Goal: Task Accomplishment & Management: Use online tool/utility

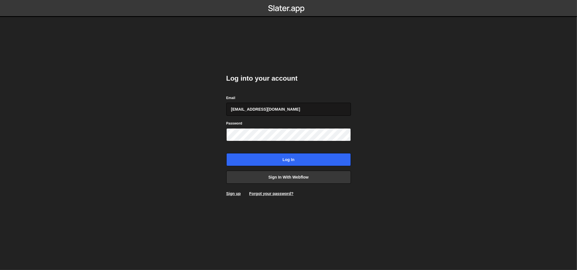
click at [281, 110] on input "[EMAIL_ADDRESS][DOMAIN_NAME]" at bounding box center [288, 109] width 125 height 13
click at [276, 91] on div "Log into your account Email ognjen@flowhivedigital.com Password Log in Sign in …" at bounding box center [288, 135] width 125 height 140
click at [284, 107] on input "[EMAIL_ADDRESS][DOMAIN_NAME]" at bounding box center [288, 109] width 125 height 13
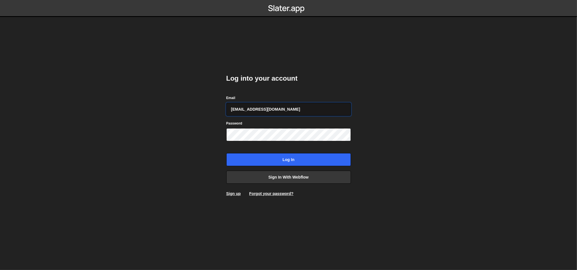
type input "[PERSON_NAME][EMAIL_ADDRESS][DOMAIN_NAME]"
click at [274, 108] on input "[PERSON_NAME][EMAIL_ADDRESS][DOMAIN_NAME]" at bounding box center [288, 109] width 125 height 13
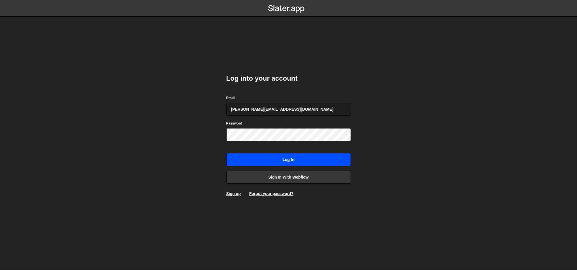
click at [275, 161] on input "Log in" at bounding box center [288, 159] width 125 height 13
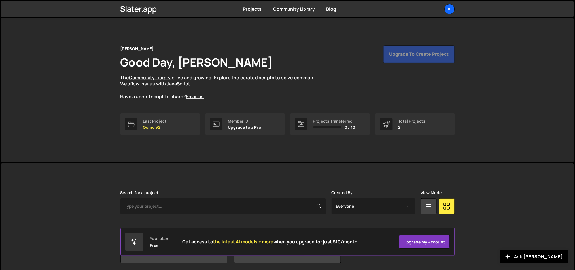
scroll to position [21, 0]
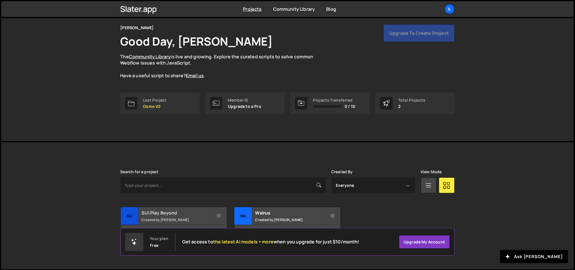
click at [188, 218] on small "Created by Ilja van Eck" at bounding box center [176, 220] width 68 height 5
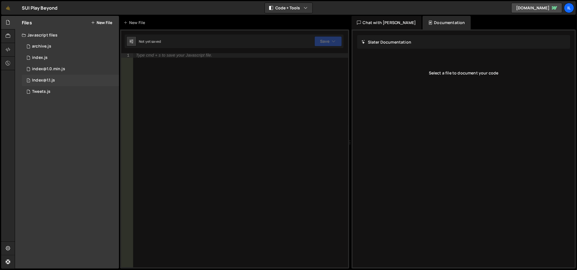
click at [57, 81] on div "1 Index@1.1.js 0" at bounding box center [70, 80] width 97 height 11
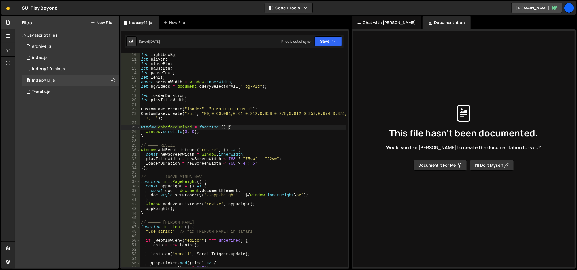
click at [228, 127] on div "let lightboxBg ; let player ; let closeBtn ; let pauseBtn ; let pauseText ; let…" at bounding box center [243, 165] width 206 height 224
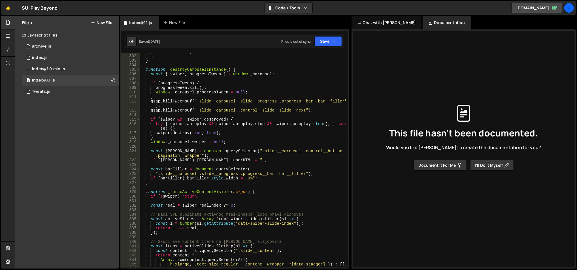
scroll to position [1386, 0]
click at [228, 97] on div "activeIndex )) ; } } function _destroyCarouselInstance ( ) { const { swiper , p…" at bounding box center [243, 161] width 206 height 224
type textarea "}"
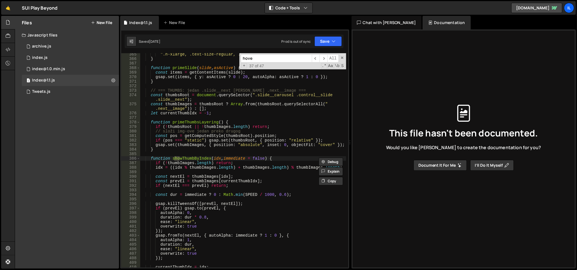
scroll to position [1995, 0]
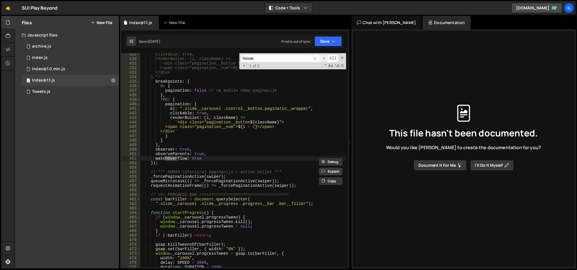
type input "hover"
click at [323, 59] on span "​" at bounding box center [323, 58] width 8 height 8
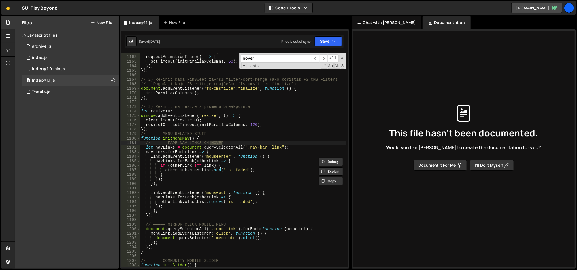
scroll to position [5350, 0]
click at [252, 140] on div "// mali delay pomaže ako IX2 još nešto pomera requestAnimationFrame (( ) => { s…" at bounding box center [243, 162] width 206 height 224
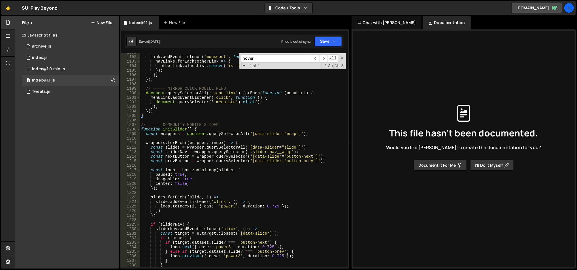
scroll to position [5486, 0]
click at [194, 117] on div "link . addEventListener ( 'mouseout' , function ( ) { navLinks . forEach ( othe…" at bounding box center [243, 162] width 206 height 224
type textarea "}"
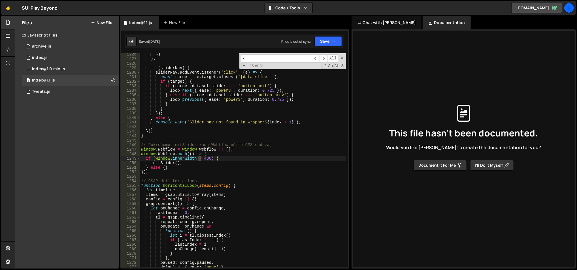
scroll to position [5643, 0]
type input "<"
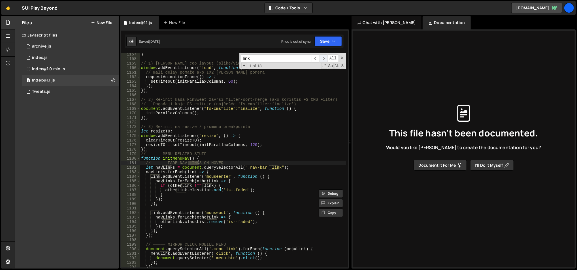
type input "link"
click at [323, 56] on span "​" at bounding box center [323, 58] width 8 height 8
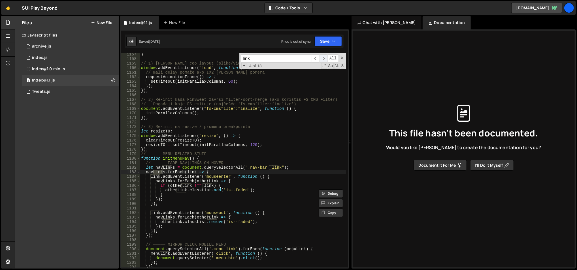
click at [323, 56] on span "​" at bounding box center [323, 58] width 8 height 8
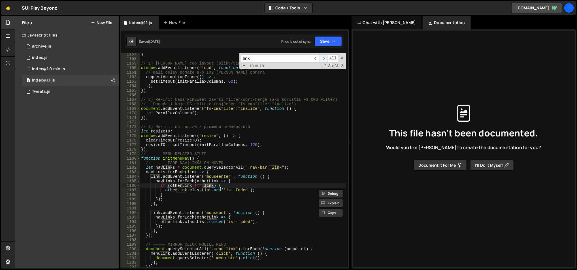
click at [323, 56] on span "​" at bounding box center [323, 58] width 8 height 8
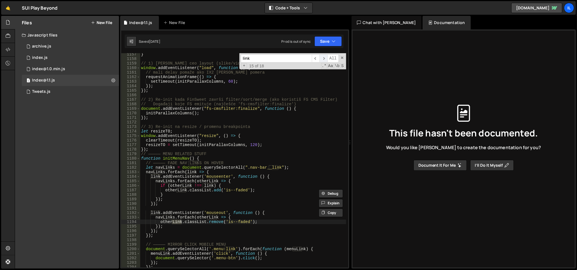
click at [323, 56] on span "​" at bounding box center [323, 58] width 8 height 8
click at [322, 56] on span "​" at bounding box center [323, 58] width 8 height 8
click at [200, 140] on div "} // 1) Sačekaj ceo layout (slike/video + Webflow IX) window . addEventListener…" at bounding box center [243, 164] width 206 height 224
type textarea "clearTimeout(resizeTO);"
type input "hover"
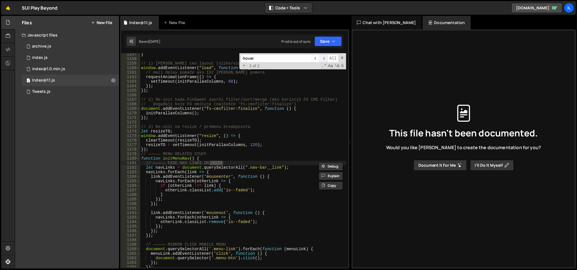
click at [326, 57] on span "​" at bounding box center [323, 58] width 8 height 8
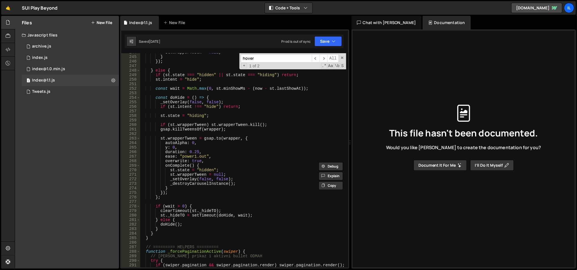
scroll to position [859, 0]
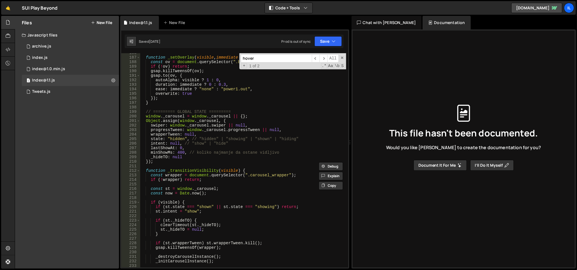
type textarea "const st = window._carousel;"
click at [195, 189] on div "function _setOverlay ( visible , immediate = false ) { const ov = document . qu…" at bounding box center [243, 163] width 206 height 224
click at [5, 7] on link "🤙" at bounding box center [8, 8] width 14 height 14
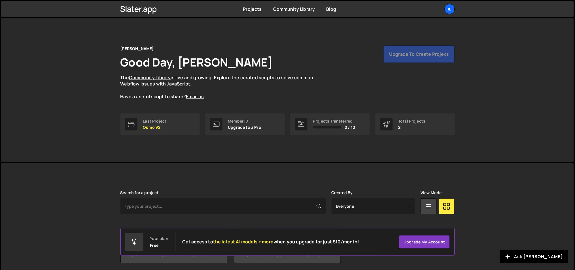
scroll to position [21, 0]
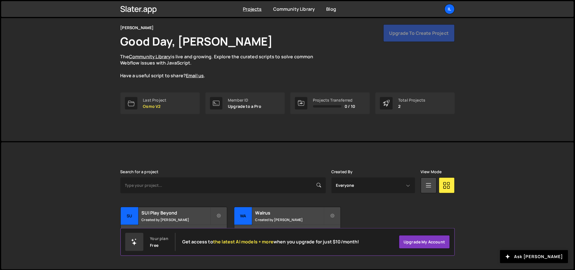
click at [452, 5] on div "Il" at bounding box center [449, 9] width 10 height 10
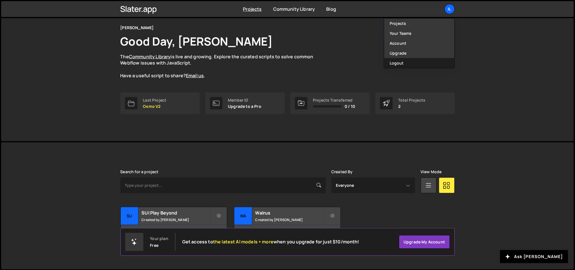
click at [406, 62] on button "Logout" at bounding box center [419, 63] width 70 height 10
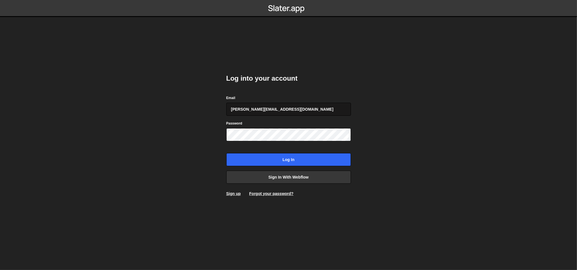
click at [284, 108] on input "[PERSON_NAME][EMAIL_ADDRESS][DOMAIN_NAME]" at bounding box center [288, 109] width 125 height 13
type input "[EMAIL_ADDRESS][DOMAIN_NAME]"
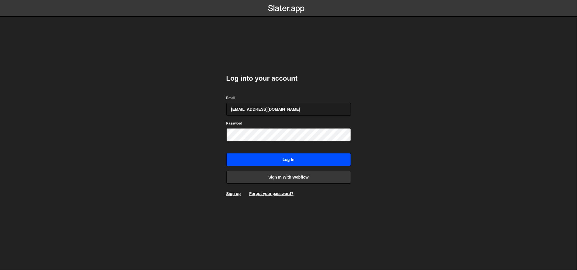
click at [263, 162] on input "Log in" at bounding box center [288, 159] width 125 height 13
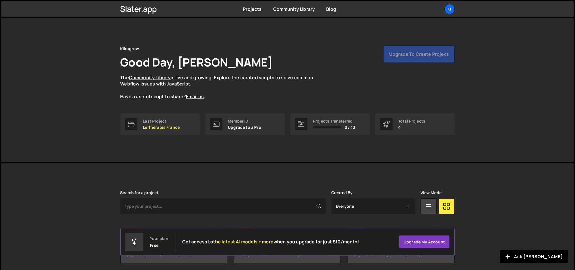
scroll to position [63, 0]
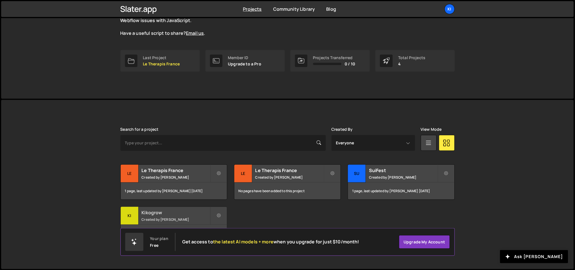
click at [179, 214] on h2 "Kikogrow" at bounding box center [176, 213] width 68 height 6
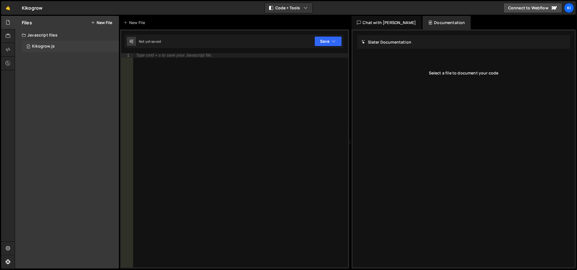
click at [66, 41] on div "0 Kikogrow.js 0" at bounding box center [70, 46] width 97 height 11
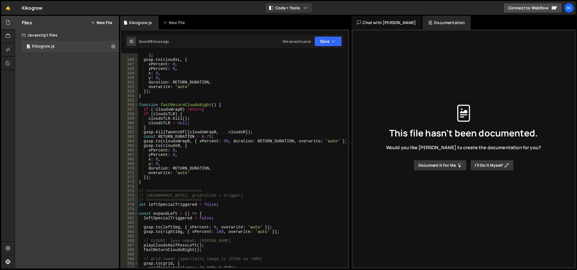
scroll to position [1730, 0]
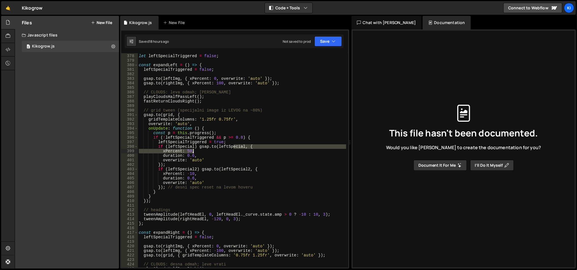
drag, startPoint x: 264, startPoint y: 1, endPoint x: 234, endPoint y: 149, distance: 151.2
click at [234, 149] on div "// ======================= let leftSpecialTriggered = false ; const expandLeft …" at bounding box center [242, 161] width 209 height 224
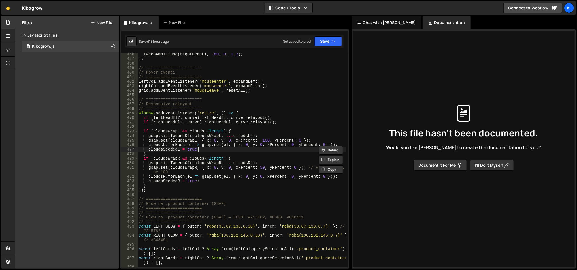
click at [234, 149] on div "tweenAmplitude ( rightHeadEl , - 80 , 0 , 2.2 ) ; } ; // ======================…" at bounding box center [242, 164] width 209 height 224
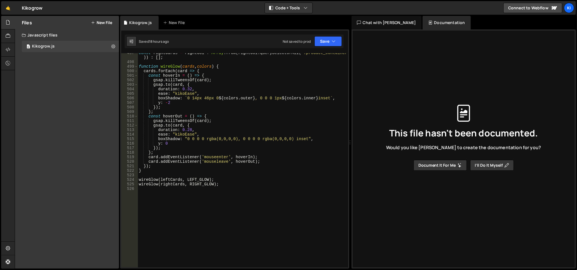
scroll to position [2306, 0]
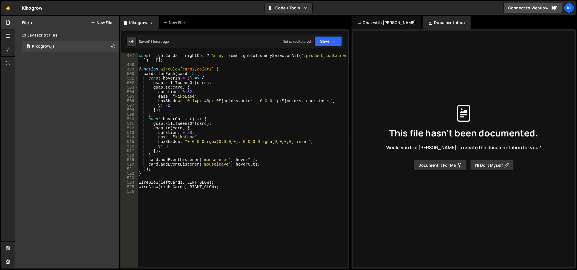
click at [234, 149] on div "const leftCards = leftCol ? Array . from ( leftCol . querySelectorAll ( '.produ…" at bounding box center [242, 158] width 209 height 229
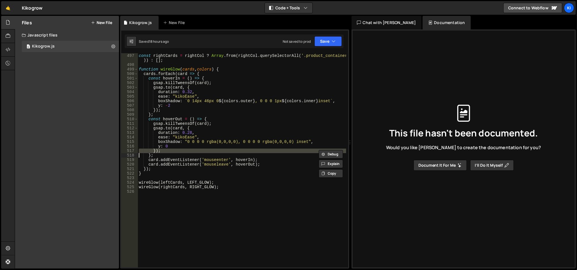
click at [234, 149] on div "const leftCards = leftCol ? Array . from ( leftCol . querySelectorAll ( '.produ…" at bounding box center [242, 158] width 209 height 229
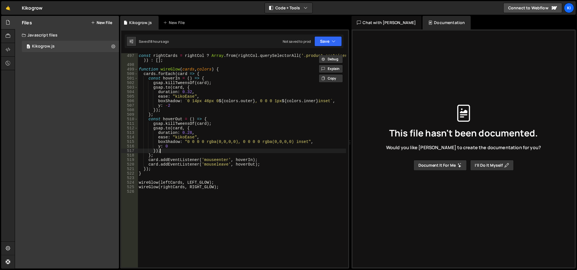
click at [234, 149] on div "const leftCards = leftCol ? Array . from ( leftCol . querySelectorAll ( '.produ…" at bounding box center [242, 158] width 209 height 229
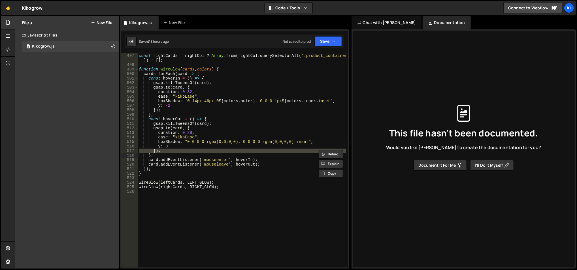
click at [234, 149] on div "const leftCards = leftCol ? Array . from ( leftCol . querySelectorAll ( '.produ…" at bounding box center [242, 158] width 209 height 229
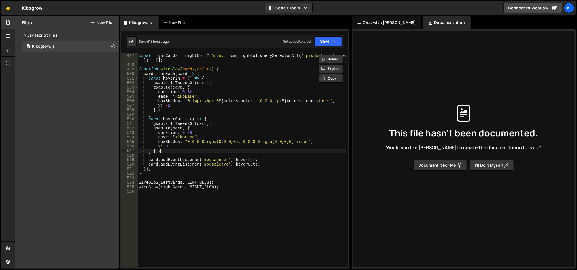
click at [234, 149] on div "const leftCards = leftCol ? Array . from ( leftCol . querySelectorAll ( '.produ…" at bounding box center [242, 158] width 209 height 229
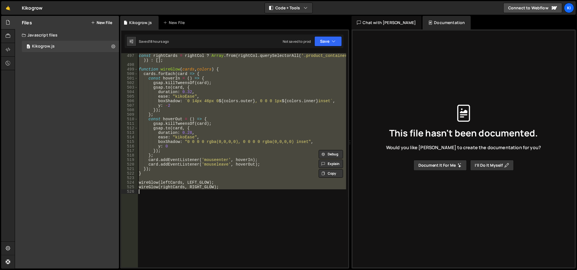
click at [234, 149] on div "const leftCards = leftCol ? Array . from ( leftCol . querySelectorAll ( '.produ…" at bounding box center [242, 158] width 209 height 229
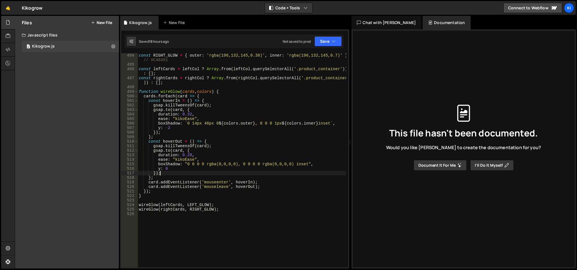
scroll to position [2282, 0]
click at [207, 95] on div "const LEFT_GLOW = { outer : 'rgba(33,87,130,0.38)' , inner : 'rgba(33,87,130,0.…" at bounding box center [242, 159] width 209 height 229
click at [173, 91] on div "const LEFT_GLOW = { outer : 'rgba(33,87,130,0.38)' , inner : 'rgba(33,87,130,0.…" at bounding box center [242, 159] width 209 height 229
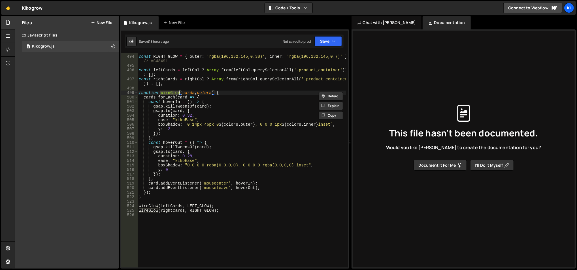
click at [154, 91] on div "const LEFT_GLOW = { outer : 'rgba(33,87,130,0.38)' , inner : 'rgba(33,87,130,0.…" at bounding box center [242, 159] width 209 height 229
click at [155, 91] on div "const LEFT_GLOW = { outer : 'rgba(33,87,130,0.38)' , inner : 'rgba(33,87,130,0.…" at bounding box center [242, 159] width 209 height 229
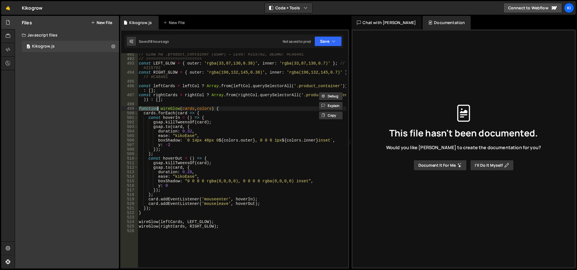
click at [144, 95] on div "// Glow na .product_container (GSAP) — LEVO: #215782, DESNO: #C48491 // =======…" at bounding box center [242, 164] width 209 height 224
click at [145, 84] on div "// Glow na .product_container (GSAP) — LEVO: #215782, DESNO: #C48491 // =======…" at bounding box center [242, 164] width 209 height 224
click at [144, 84] on div "// Glow na .product_container (GSAP) — LEVO: #215782, DESNO: #C48491 // =======…" at bounding box center [242, 164] width 209 height 224
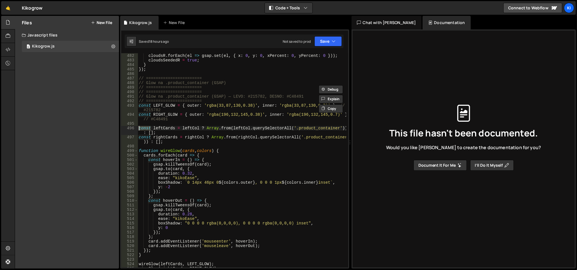
scroll to position [2224, 0]
click at [142, 89] on div "gsap . set ( cloudsWrapR , { x : 0 , y : 0 , xPercent : 50 , yPercent : 0 }) ; …" at bounding box center [242, 159] width 209 height 229
type textarea "// ======================="
click at [151, 88] on div "gsap . set ( cloudsWrapR , { x : 0 , y : 0 , xPercent : 50 , yPercent : 0 }) ; …" at bounding box center [242, 160] width 208 height 214
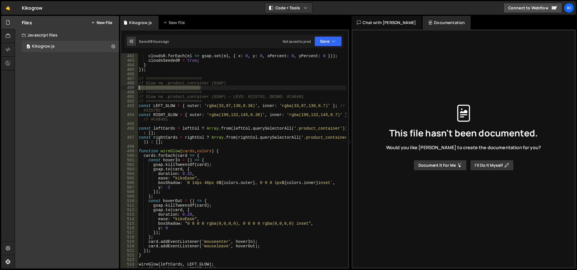
click at [151, 88] on div "gsap . set ( cloudsWrapR , { x : 0 , y : 0 , xPercent : 50 , yPercent : 0 }) ; …" at bounding box center [242, 159] width 209 height 229
click at [159, 79] on div "gsap . set ( cloudsWrapR , { x : 0 , y : 0 , xPercent : 50 , yPercent : 0 }) ; …" at bounding box center [242, 159] width 209 height 229
drag, startPoint x: 147, startPoint y: 76, endPoint x: 154, endPoint y: 77, distance: 6.9
click at [154, 77] on div "gsap . set ( cloudsWrapR , { x : 0 , y : 0 , xPercent : 50 , yPercent : 0 }) ; …" at bounding box center [242, 159] width 209 height 229
click at [147, 78] on div "gsap . set ( cloudsWrapR , { x : 0 , y : 0 , xPercent : 50 , yPercent : 0 }) ; …" at bounding box center [242, 160] width 208 height 214
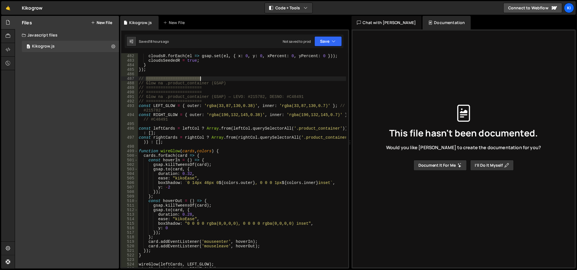
drag, startPoint x: 146, startPoint y: 78, endPoint x: 200, endPoint y: 78, distance: 54.4
click at [200, 78] on div "gsap . set ( cloudsWrapR , { x : 0 , y : 0 , xPercent : 50 , yPercent : 0 }) ; …" at bounding box center [242, 159] width 209 height 229
click at [200, 78] on div "gsap . set ( cloudsWrapR , { x : 0 , y : 0 , xPercent : 50 , yPercent : 0 }) ; …" at bounding box center [242, 160] width 208 height 214
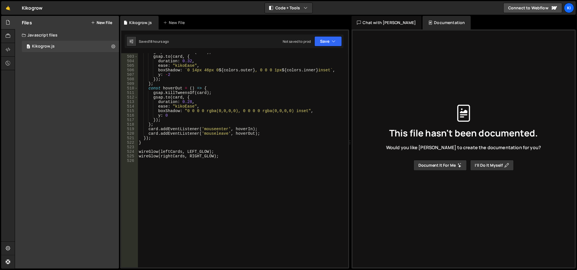
click at [209, 172] on div "gsap . killTweensOf ( card ) ; gsap . to ( card , { duration : 0.32 , ease : "k…" at bounding box center [242, 162] width 209 height 224
paste textarea "}"
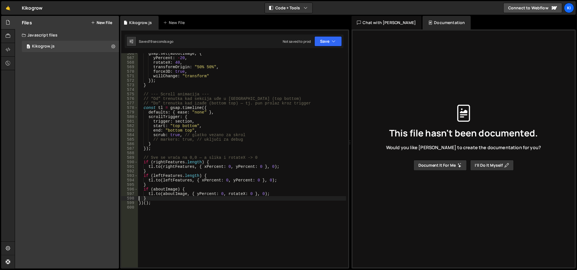
scroll to position [2652, 0]
click at [187, 130] on div "gsap . set ( aboutImage , { yPercent : - 20 , rotateX : 40 , transformOrigin : …" at bounding box center [242, 164] width 209 height 224
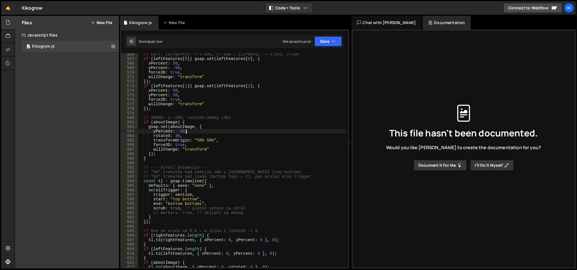
click at [200, 203] on div "// LEFT: [0]=gornji -> x:50%, y:-50% ; [1]=donji -> x:50%, y:50% if ( leftFeatu…" at bounding box center [242, 164] width 209 height 224
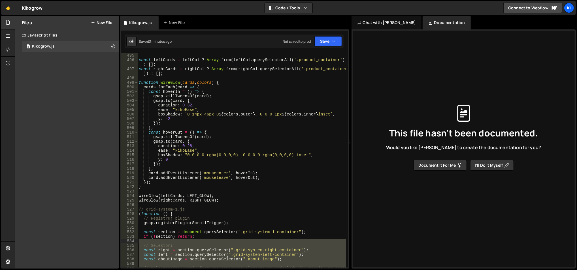
scroll to position [2359, 0]
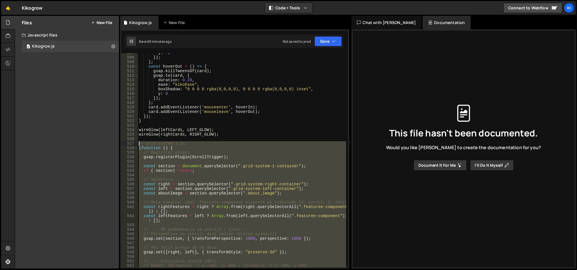
drag, startPoint x: 171, startPoint y: 255, endPoint x: 135, endPoint y: 144, distance: 117.1
click at [135, 144] on div "end: "bottom bottom", 507 508 509 510 511 512 513 514 515 516 517 518 519 520 5…" at bounding box center [234, 160] width 227 height 214
type textarea "// grid-system-1.js (function () {"
paste textarea
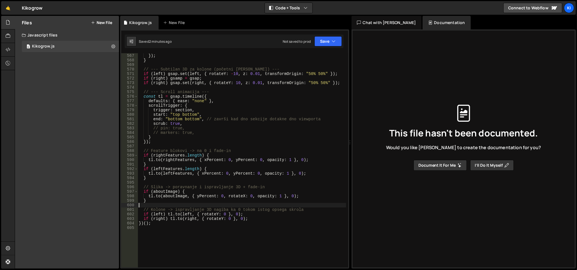
scroll to position [2722, 0]
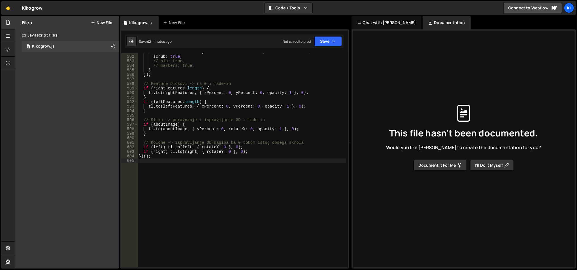
click at [193, 185] on div "end : "bottom bottom" , // završi kad dno sekcije dotakne dno viewporta scrub :…" at bounding box center [242, 162] width 209 height 224
paste textarea "duration: 0.3,"
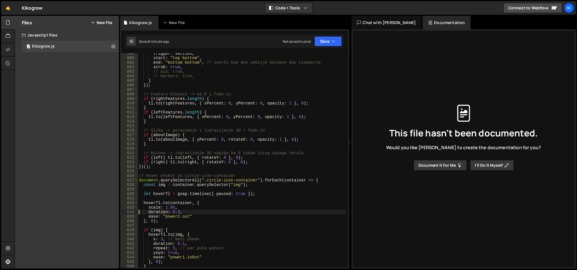
scroll to position [2852, 0]
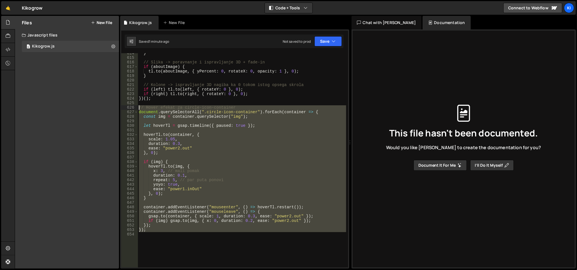
drag, startPoint x: 160, startPoint y: 246, endPoint x: 134, endPoint y: 110, distance: 139.0
click at [134, 110] on div "duration: 0.3, 614 615 616 617 618 619 620 621 622 623 624 625 626 627 628 629 …" at bounding box center [234, 160] width 227 height 214
type textarea "// Hover efekat za circle-icon-container document.querySelectorAll(".circle-ico…"
paste textarea
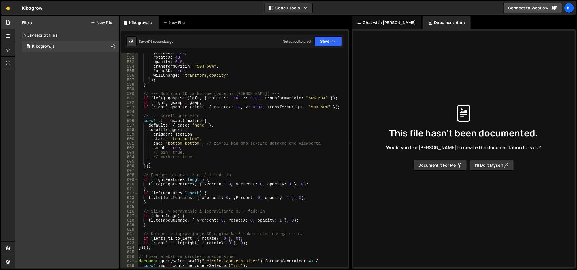
scroll to position [2703, 0]
click at [201, 148] on div "yPercent : - 20 , rotateX : 40 , opacity : 0.0 , transformOrigin : "50% 50%" , …" at bounding box center [242, 163] width 209 height 224
type textarea "scrub: true,"
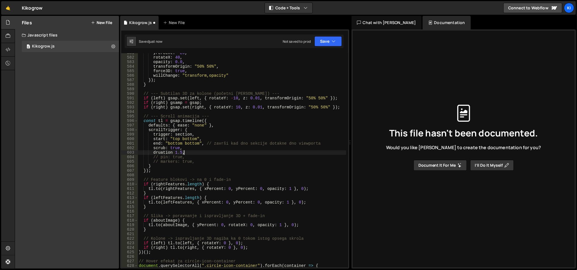
scroll to position [0, 3]
click at [172, 153] on div "yPercent : - 20 , rotateX : 40 , opacity : 0.0 , transformOrigin : "50% 50%" , …" at bounding box center [242, 163] width 209 height 224
click at [170, 151] on div "yPercent : - 20 , rotateX : 40 , opacity : 0.0 , transformOrigin : "50% 50%" , …" at bounding box center [242, 163] width 209 height 224
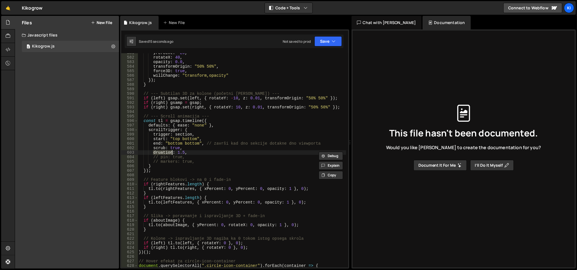
type textarea "// pin: true,"
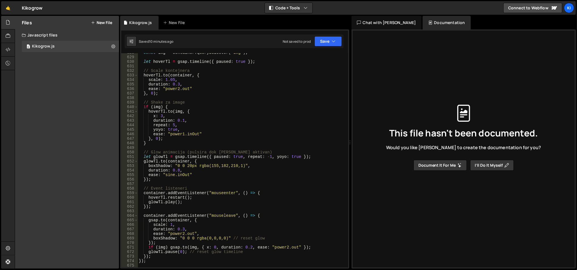
scroll to position [3021, 0]
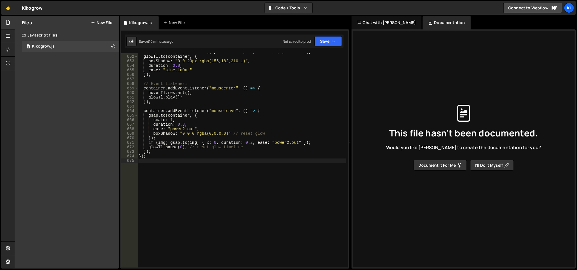
click at [212, 193] on div "let glowTl = gsap . timeline ({ paused : true , repeat : - 1 , yoyo : true }) ;…" at bounding box center [242, 162] width 209 height 224
paste textarea "})();"
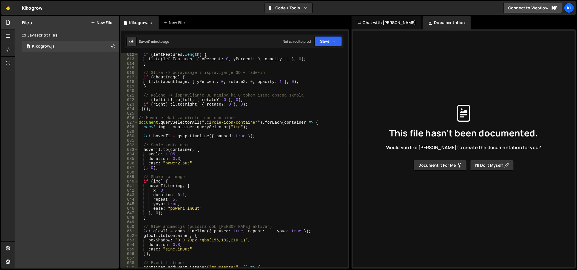
scroll to position [2839, 0]
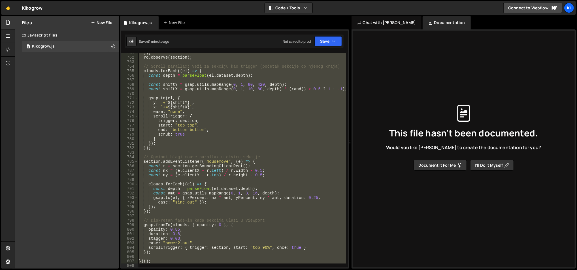
drag, startPoint x: 139, startPoint y: 122, endPoint x: 190, endPoint y: 287, distance: 172.6
click at [190, 270] on html "Projects Community Library Blog Ki Projects Your Teams Account Upgrade Logout" at bounding box center [288, 135] width 577 height 270
type textarea "})();"
paste textarea
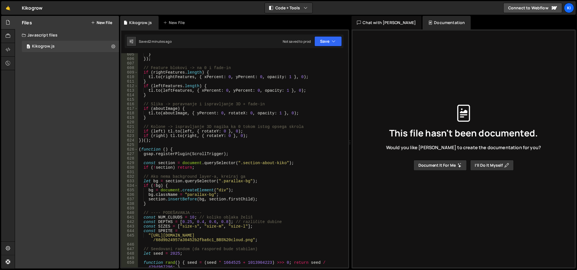
scroll to position [2807, 0]
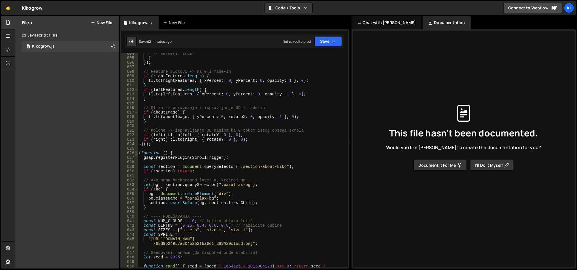
click at [136, 152] on span at bounding box center [136, 153] width 3 height 5
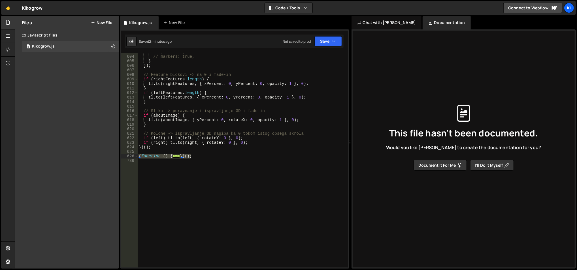
drag, startPoint x: 196, startPoint y: 157, endPoint x: 138, endPoint y: 156, distance: 58.1
click at [138, 156] on div "// pin: true, // markers: true, } }) ; // Feature blokovi -> na 0 i fade-in if …" at bounding box center [242, 162] width 209 height 224
type textarea "(function () { gsap.registerPlugin(ScrollTrigger);"
paste textarea
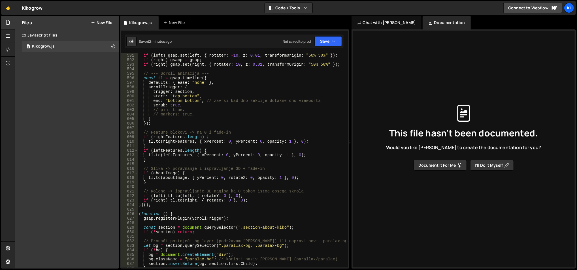
scroll to position [2744, 0]
click at [137, 216] on span at bounding box center [136, 216] width 3 height 5
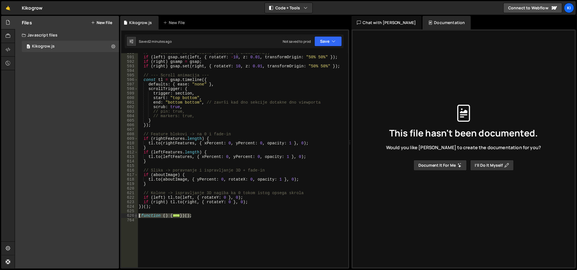
drag, startPoint x: 196, startPoint y: 215, endPoint x: 137, endPoint y: 215, distance: 59.5
click at [137, 215] on div "stagger: 0.01, 590 591 592 593 594 595 596 597 598 599 600 601 602 603 604 605 …" at bounding box center [234, 160] width 227 height 214
type textarea "(function () { gsap.registerPlugin(ScrollTrigger);"
paste textarea
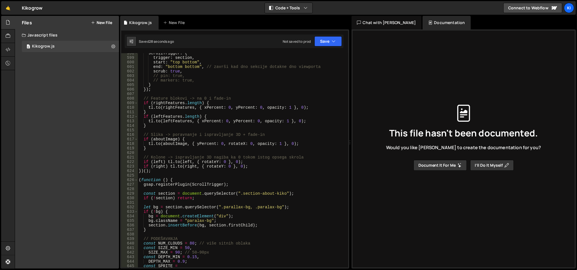
scroll to position [2780, 0]
drag, startPoint x: 248, startPoint y: 208, endPoint x: 278, endPoint y: 206, distance: 29.8
click at [278, 206] on div "scrollTrigger : { trigger : section , start : "top bottom" , end : "bottom bott…" at bounding box center [242, 165] width 209 height 229
click at [136, 180] on span at bounding box center [136, 180] width 3 height 5
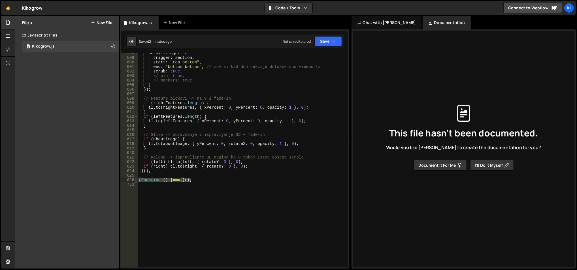
drag, startPoint x: 199, startPoint y: 180, endPoint x: 135, endPoint y: 180, distance: 63.7
click at [135, 180] on div "let bg = section.querySelector(".parallax-bg"); 598 599 600 601 602 603 604 605…" at bounding box center [234, 160] width 227 height 214
type textarea "(function () { gsap.registerPlugin(ScrollTrigger);"
paste textarea
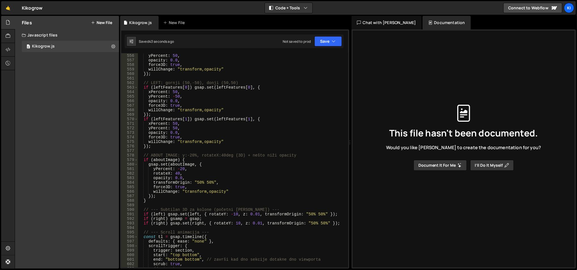
scroll to position [2586, 0]
click at [213, 134] on div "xPercent : - 50 , yPercent : 50 , opacity : 0.0 , force3D : true , willChange :…" at bounding box center [242, 162] width 209 height 224
type textarea "opacity: 0.0,"
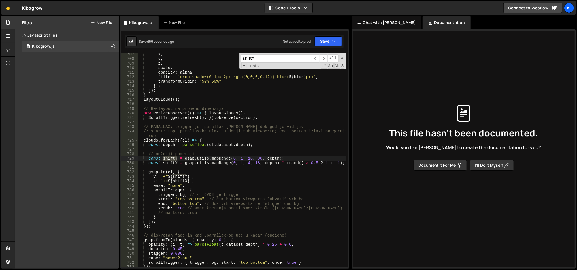
scroll to position [3282, 0]
type input "shiftY"
click at [326, 57] on span "​" at bounding box center [323, 58] width 8 height 8
click at [247, 159] on div "x , y , z , scale , opacity : alpha , filter : ` drop-shadow(0 1px 2px rgba(0,0…" at bounding box center [242, 164] width 209 height 224
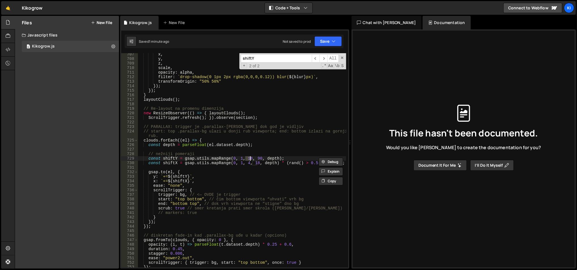
scroll to position [0, 7]
type textarea "const shiftY = gsap.utils.mapRange(0, 1, 30, 120, depth);"
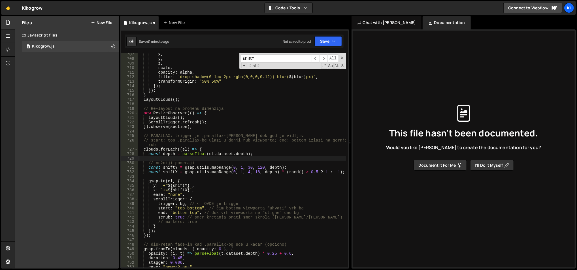
scroll to position [0, 0]
click at [200, 126] on div "x , y , z , scale , opacity : alpha , filter : ` drop-shadow(0 1px 2px rgba(0,0…" at bounding box center [242, 164] width 209 height 224
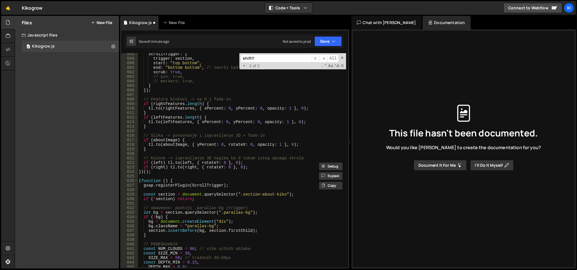
scroll to position [2779, 0]
click at [137, 182] on span at bounding box center [136, 181] width 3 height 5
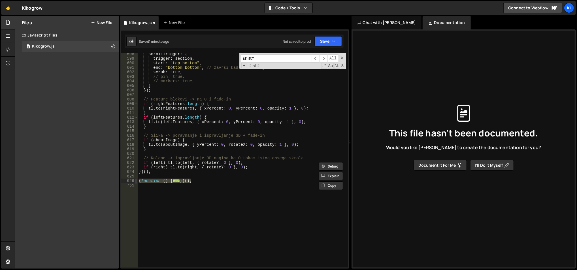
drag, startPoint x: 184, startPoint y: 180, endPoint x: 135, endPoint y: 180, distance: 48.1
click at [135, 180] on div "const shiftY = gsap.utils.mapRange(0, 1, 18, 90, depth); 598 599 600 601 602 60…" at bounding box center [234, 160] width 227 height 214
type textarea "(function () { gsap.registerPlugin(ScrollTrigger);"
paste textarea
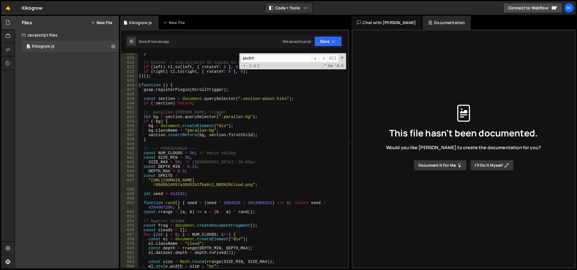
scroll to position [2872, 0]
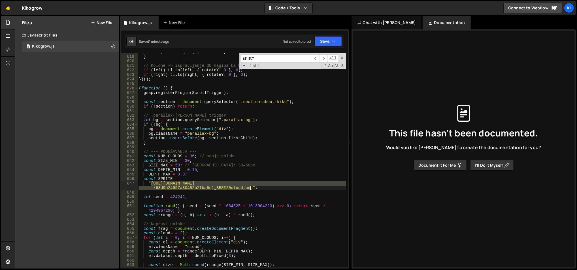
drag, startPoint x: 150, startPoint y: 184, endPoint x: 251, endPoint y: 187, distance: 101.2
click at [251, 187] on div "tl . to ( aboutImage , { yPercent : 0 , rotateX : 0 , opacity : 1 } , 0 ) ; } /…" at bounding box center [242, 162] width 209 height 224
paste textarea "d09ce134e5e066fb7046_BBS%20clouds%20and%20rainbows%201"
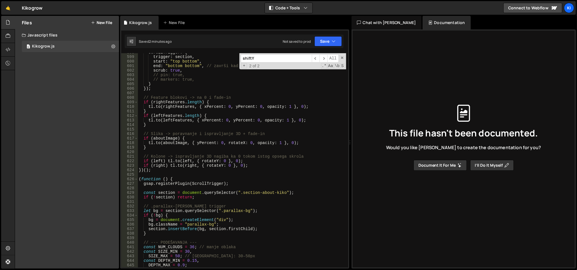
scroll to position [2774, 0]
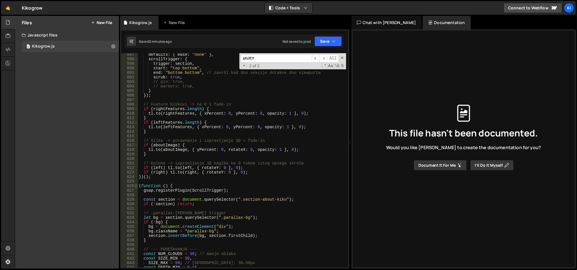
click at [137, 186] on span at bounding box center [136, 186] width 3 height 5
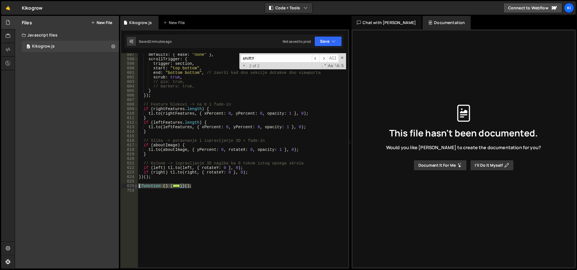
drag, startPoint x: 196, startPoint y: 186, endPoint x: 137, endPoint y: 185, distance: 58.9
click at [137, 185] on div ""https://cdn.prod.website-files.com/68ba1f3b1e354640789e391a/68d9d09ce134e5e066…" at bounding box center [234, 160] width 227 height 214
type textarea "(function () { gsap.registerPlugin(ScrollTrigger);"
paste textarea
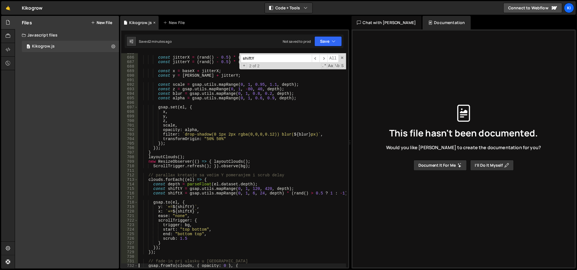
scroll to position [3179, 0]
click at [319, 48] on div "1 Type cmd + s to save your Javascript file. הההההההההההההההההההההההההההההההההה…" at bounding box center [234, 148] width 229 height 239
click at [319, 44] on button "Save" at bounding box center [327, 41] width 27 height 10
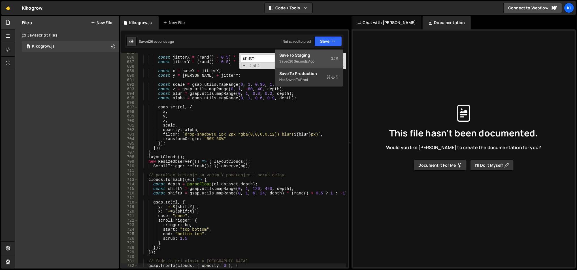
click at [314, 54] on div "Save to Staging S" at bounding box center [309, 55] width 59 height 6
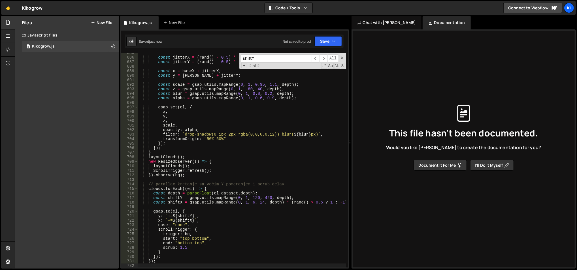
click at [216, 116] on div "const jitterX = ( rand ( ) - 0.5 ) * ( w * 0.07 ) ; const jitterY = ( rand ( ) …" at bounding box center [242, 163] width 209 height 224
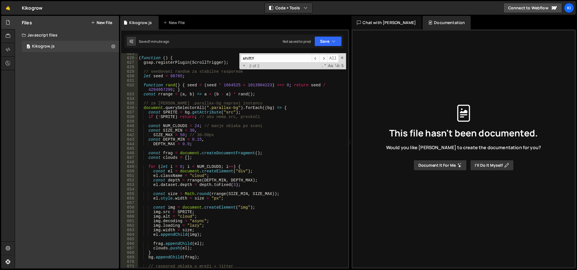
scroll to position [2902, 0]
click at [227, 113] on div "( function ( ) { gsap . registerPlugin ( ScrollTrigger ) ; // seedovani random …" at bounding box center [242, 163] width 209 height 224
paste textarea "ource"
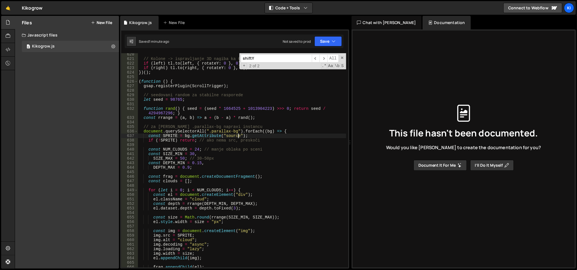
scroll to position [2879, 0]
click at [136, 80] on span at bounding box center [136, 81] width 3 height 5
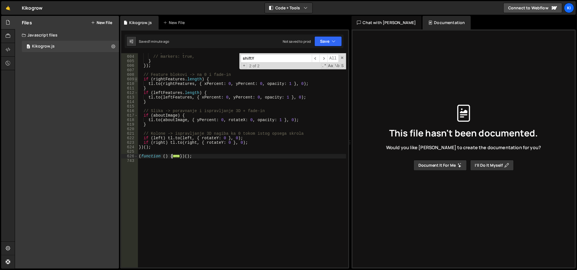
scroll to position [2804, 0]
drag, startPoint x: 195, startPoint y: 157, endPoint x: 136, endPoint y: 155, distance: 58.9
click at [136, 155] on div "const SPRITE = bg.getAttribute("source"); 603 604 605 606 607 608 609 610 611 6…" at bounding box center [234, 160] width 227 height 214
type textarea "(function () { gsap.registerPlugin(ScrollTrigger);"
paste textarea
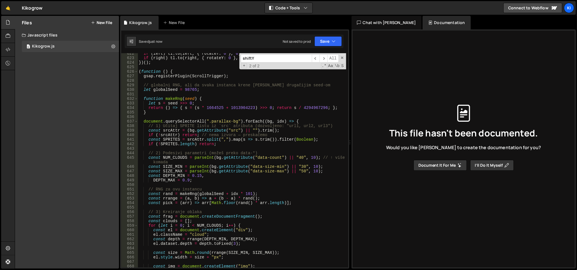
scroll to position [2887, 0]
click at [231, 133] on div "if ( left ) tl . to ( left , { rotateY : 0 } , 0 ) ; if ( right ) tl . to ( rig…" at bounding box center [242, 164] width 209 height 224
type textarea "const srcAttr = (bg.getAttribute("source") || "").trim();"
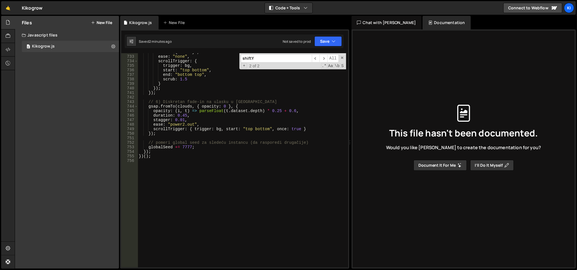
scroll to position [3393, 0]
click at [204, 229] on div "x : ` += ${ shiftX } ` , ease : "none" , scrollTrigger : { trigger : bg , start…" at bounding box center [242, 162] width 209 height 224
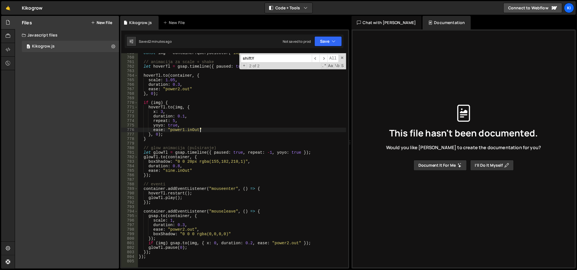
click at [278, 130] on div "const img = container . querySelector ( "img" ) ; // animacija za scale + shake…" at bounding box center [242, 163] width 209 height 224
type textarea "ease: "power1.inOut""
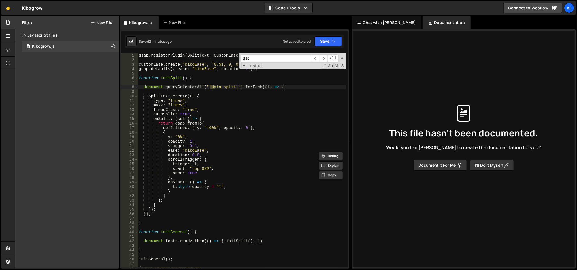
scroll to position [0, 0]
type input "data-"
type textarea "document.querySelectorAll("[data-split]").forEach((t) => {"
click at [225, 88] on div "gsap . registerPlugin ( SplitText , CustomEase , ScrollTrigger ) ; CustomEase .…" at bounding box center [242, 165] width 209 height 224
click at [340, 57] on span at bounding box center [342, 58] width 4 height 4
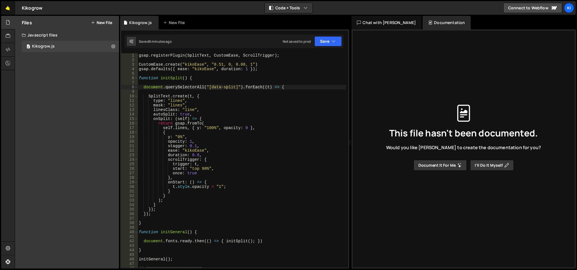
click at [10, 9] on link "🤙" at bounding box center [8, 8] width 14 height 14
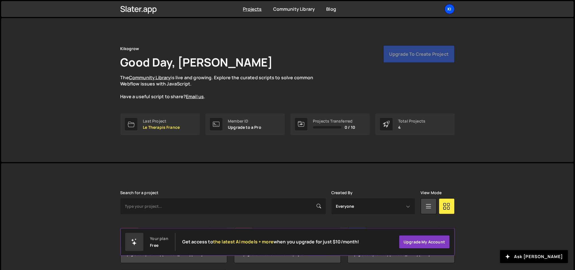
click at [449, 8] on div "Ki" at bounding box center [449, 9] width 10 height 10
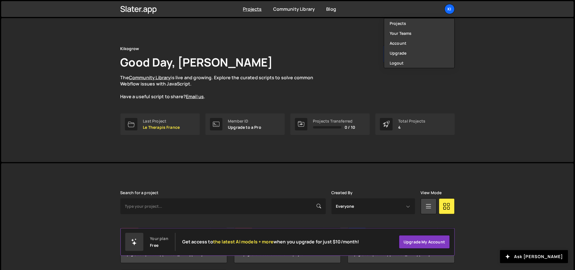
scroll to position [63, 0]
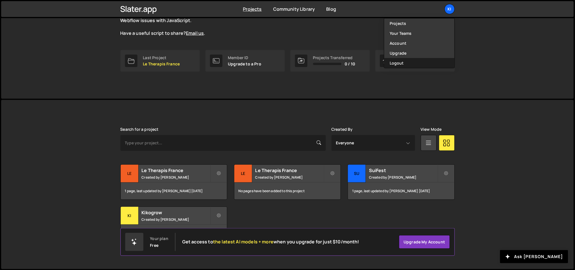
click at [399, 63] on button "Logout" at bounding box center [419, 63] width 70 height 10
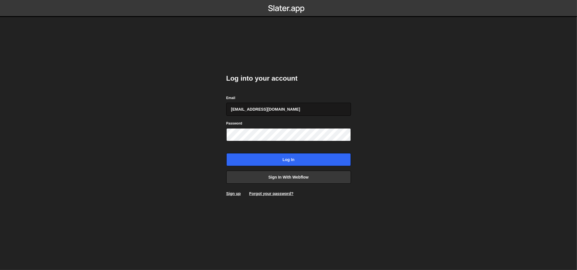
click at [303, 106] on input "ognjen@flowhivedigital.com" at bounding box center [288, 109] width 125 height 13
type input "lazar@akka.studio"
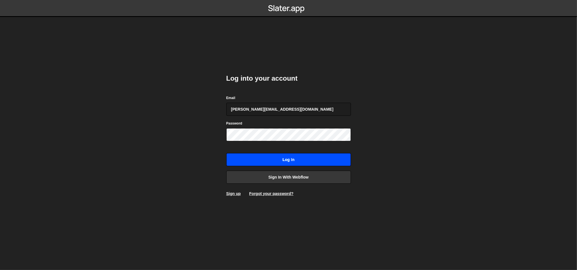
click at [270, 155] on input "Log in" at bounding box center [288, 159] width 125 height 13
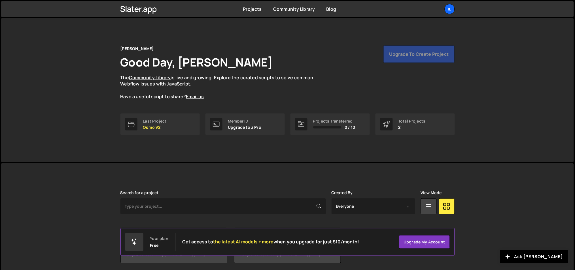
scroll to position [21, 0]
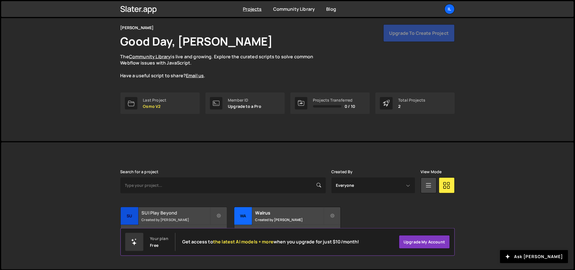
click at [193, 210] on h2 "SUI Play Beyond" at bounding box center [176, 213] width 68 height 6
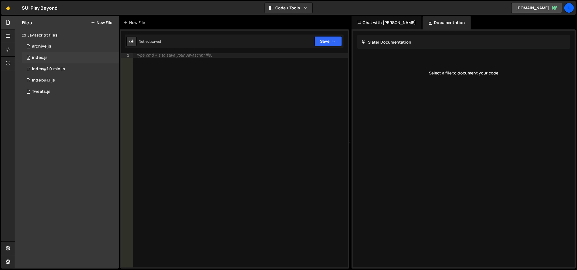
click at [70, 57] on div "0 index.js 0" at bounding box center [70, 57] width 97 height 11
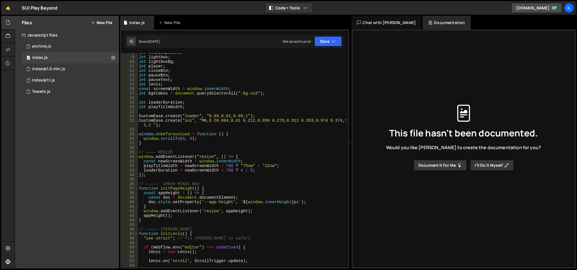
scroll to position [47, 0]
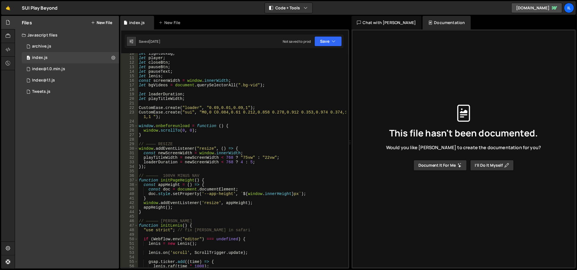
click at [210, 88] on div "let lightboxBg ; let player ; let closeBtn ; let pauseBtn ; let pauseText ; let…" at bounding box center [242, 163] width 209 height 224
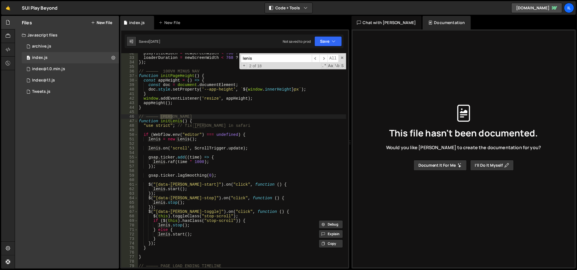
scroll to position [155, 0]
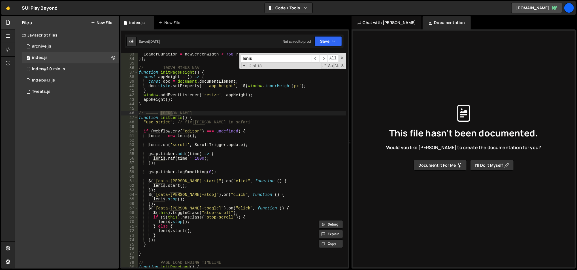
type input "lenis"
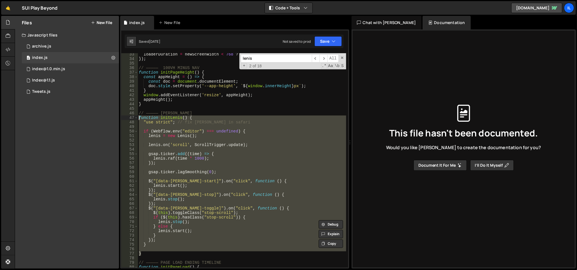
drag, startPoint x: 148, startPoint y: 255, endPoint x: 139, endPoint y: 119, distance: 137.1
click at [139, 119] on div "loaderDuration = newScreenWidth < 768 ? 4 : 5 ; }) ; // ————— 100VH MINUS NAV f…" at bounding box center [242, 164] width 209 height 224
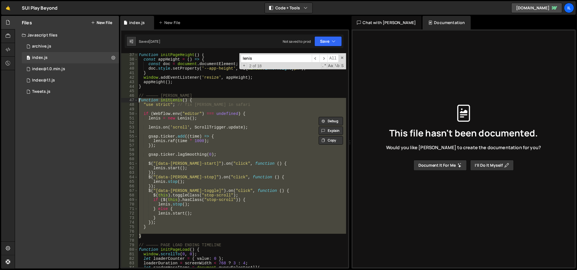
scroll to position [188, 0]
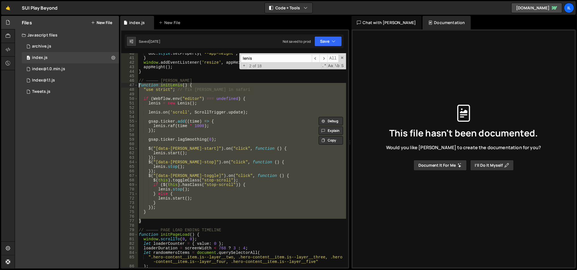
click at [176, 112] on div "doc . style . setProperty ( '--app-height' , ` ${ window . innerHeight } px ` )…" at bounding box center [242, 160] width 208 height 214
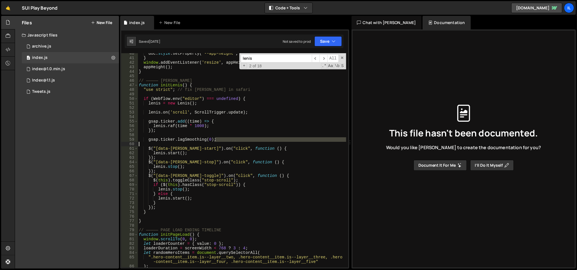
drag, startPoint x: 222, startPoint y: 140, endPoint x: 229, endPoint y: 143, distance: 7.1
click at [229, 143] on div "doc . style . setProperty ( '--app-height' , ` ${ window . innerHeight } px ` )…" at bounding box center [242, 163] width 209 height 224
click at [173, 87] on div "doc . style . setProperty ( '--app-height' , ` ${ window . innerHeight } px ` )…" at bounding box center [242, 163] width 209 height 224
type textarea "function initLenis() {"
click at [173, 87] on div "doc . style . setProperty ( '--app-height' , ` ${ window . innerHeight } px ` )…" at bounding box center [242, 163] width 209 height 224
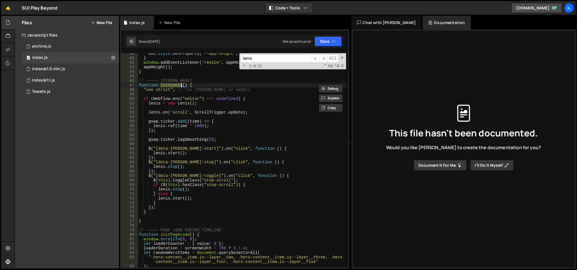
type input "initLenis"
click at [323, 61] on span "​" at bounding box center [323, 58] width 8 height 8
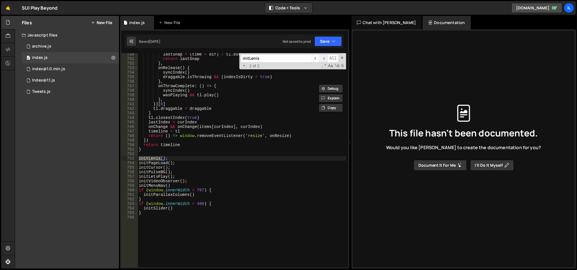
click at [323, 61] on span "​" at bounding box center [323, 58] width 8 height 8
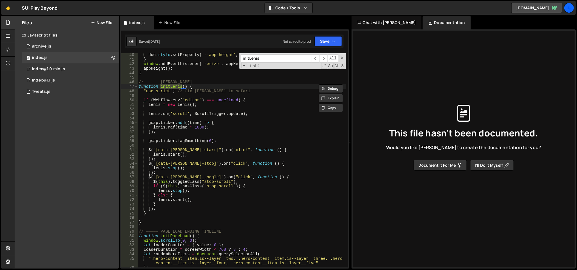
scroll to position [186, 0]
click at [323, 57] on span "​" at bounding box center [323, 58] width 8 height 8
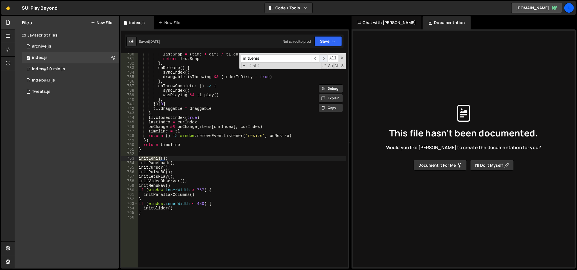
click at [323, 57] on span "​" at bounding box center [323, 58] width 8 height 8
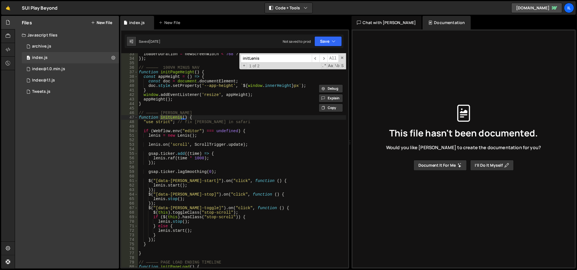
scroll to position [173, 0]
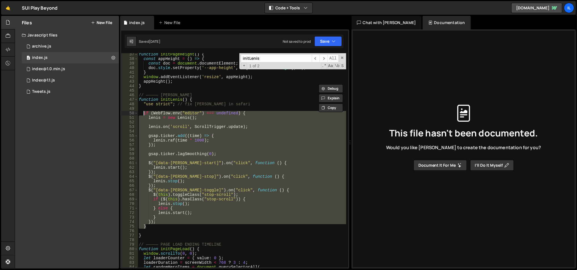
drag, startPoint x: 152, startPoint y: 226, endPoint x: 144, endPoint y: 112, distance: 114.1
click at [144, 112] on div "function initPageHeight ( ) { const appHeight = ( ) => { const doc = document .…" at bounding box center [242, 166] width 209 height 229
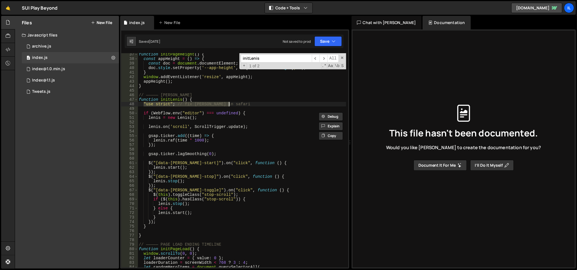
drag, startPoint x: 142, startPoint y: 104, endPoint x: 232, endPoint y: 104, distance: 89.2
click at [232, 104] on div "function initPageHeight ( ) { const appHeight = ( ) => { const doc = document .…" at bounding box center [242, 166] width 209 height 229
type textarea ""use strict"; // fix lenis in safari"
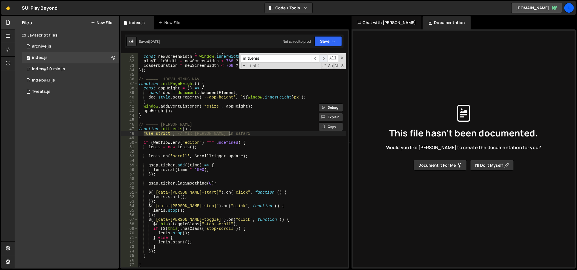
click at [324, 59] on span "​" at bounding box center [323, 58] width 8 height 8
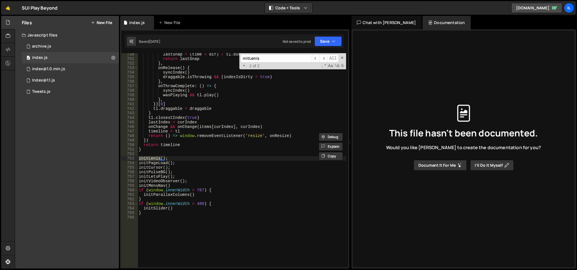
click at [296, 62] on input "initLenis" at bounding box center [276, 58] width 71 height 8
type input "lenis"
click at [324, 57] on span "​" at bounding box center [323, 58] width 8 height 8
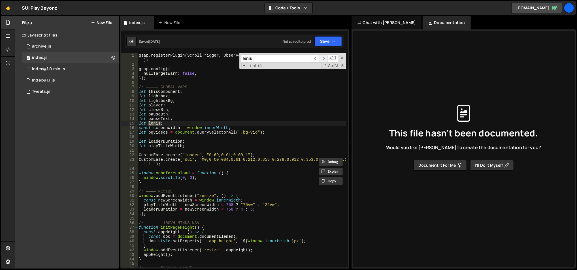
scroll to position [0, 0]
click at [324, 57] on span "​" at bounding box center [323, 58] width 8 height 8
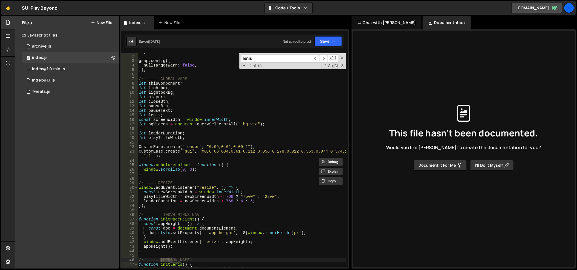
scroll to position [8, 0]
type textarea "let lenis;"
drag, startPoint x: 166, startPoint y: 113, endPoint x: 135, endPoint y: 115, distance: 30.9
click at [135, 115] on div "let lenis; 1 2 3 4 5 6 7 8 9 10 11 12 13 14 15 16 17 18 19 20 21 22 23 24 25 26…" at bounding box center [234, 160] width 227 height 214
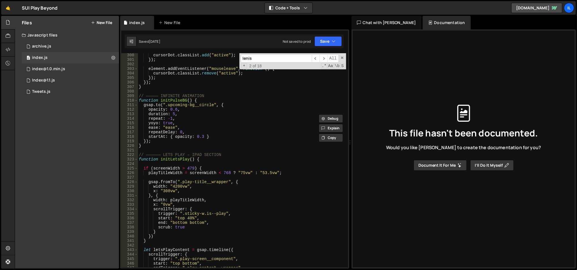
scroll to position [1461, 0]
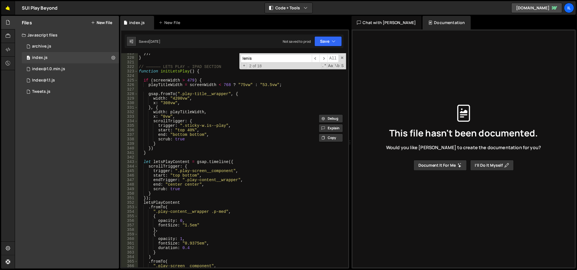
click at [8, 7] on link "🤙" at bounding box center [8, 8] width 14 height 14
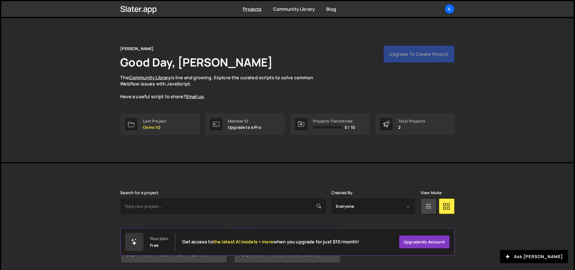
scroll to position [21, 0]
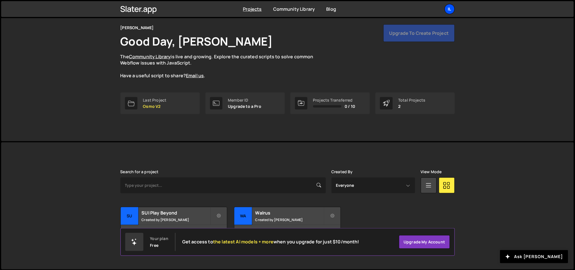
click at [449, 6] on div "Il" at bounding box center [449, 9] width 10 height 10
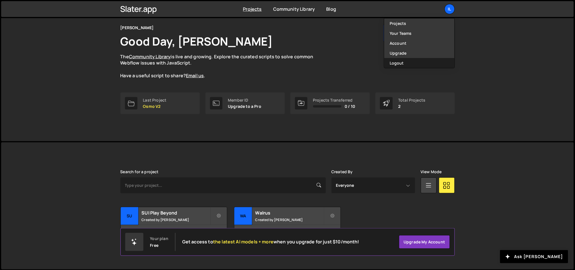
click at [411, 59] on button "Logout" at bounding box center [419, 63] width 70 height 10
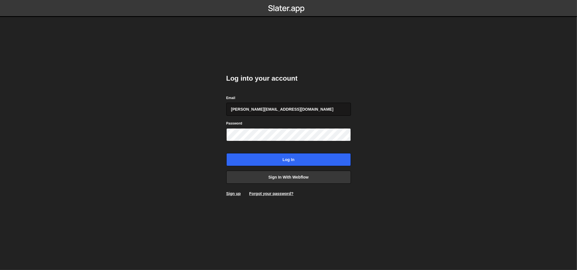
click at [286, 111] on input "[PERSON_NAME][EMAIL_ADDRESS][DOMAIN_NAME]" at bounding box center [288, 109] width 125 height 13
type input "[EMAIL_ADDRESS][DOMAIN_NAME]"
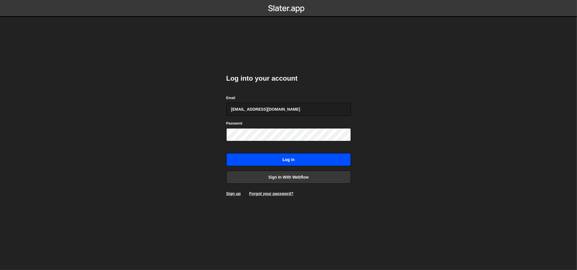
click at [271, 155] on input "Log in" at bounding box center [288, 159] width 125 height 13
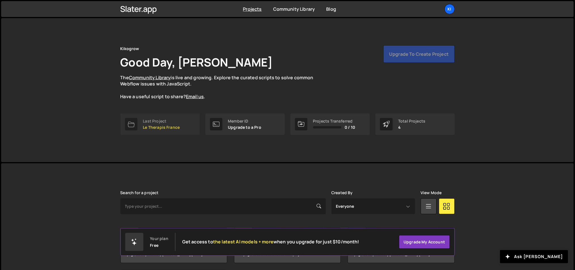
scroll to position [63, 0]
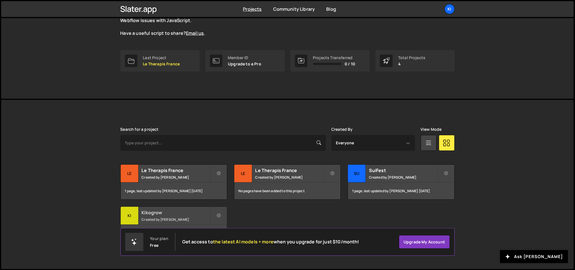
click at [176, 210] on h2 "Kikogrow" at bounding box center [176, 213] width 68 height 6
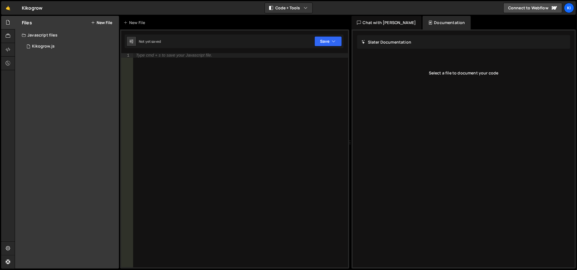
click at [106, 18] on div "Files New File" at bounding box center [67, 23] width 104 height 14
click at [103, 22] on button "New File" at bounding box center [101, 22] width 21 height 5
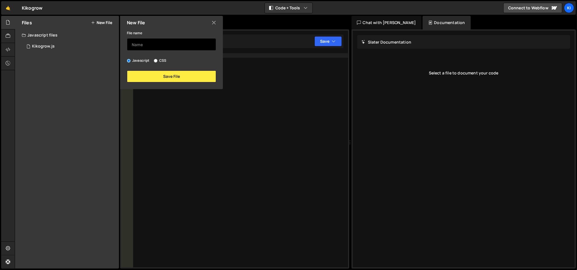
click at [165, 46] on input "text" at bounding box center [171, 44] width 89 height 12
type input "Global"
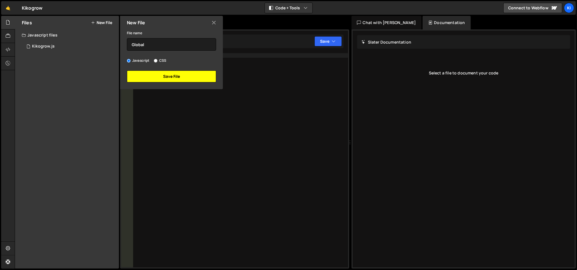
click at [169, 72] on button "Save File" at bounding box center [171, 77] width 89 height 12
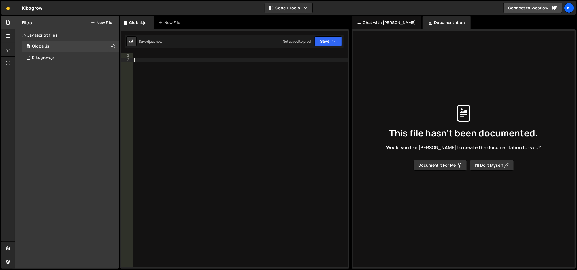
click at [169, 73] on div at bounding box center [241, 165] width 216 height 224
click at [88, 58] on div "0 Kikogrow.js 0" at bounding box center [70, 57] width 97 height 11
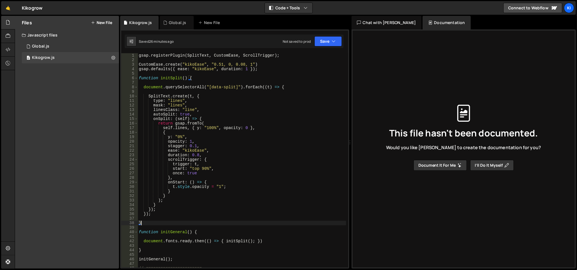
click at [154, 223] on div "gsap . registerPlugin ( SplitText , CustomEase , ScrollTrigger ) ; CustomEase .…" at bounding box center [242, 165] width 209 height 224
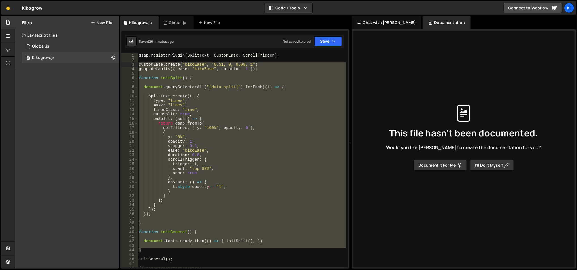
drag, startPoint x: 149, startPoint y: 252, endPoint x: 138, endPoint y: 64, distance: 188.4
click at [138, 64] on div "gsap . registerPlugin ( SplitText , CustomEase , ScrollTrigger ) ; CustomEase .…" at bounding box center [242, 165] width 209 height 224
type textarea "CustomEase.create("kikoEase", "0.51, 0, 0.08, 1") gsap.defaults({ ease: "kikoEa…"
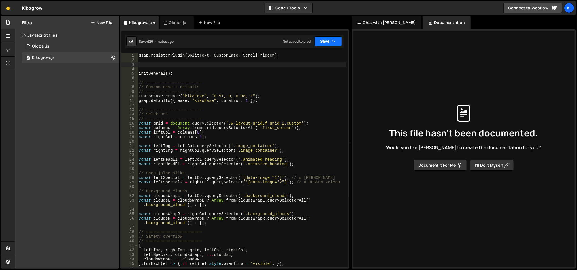
click at [331, 43] on button "Save" at bounding box center [327, 41] width 27 height 10
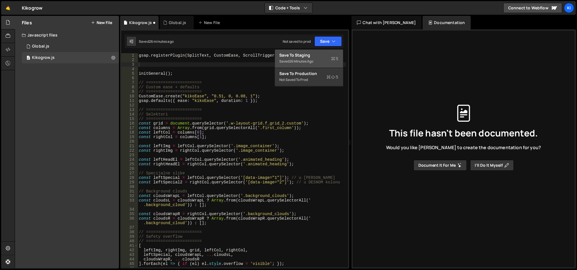
click at [307, 58] on div "Saved 26 minutes ago" at bounding box center [309, 61] width 59 height 7
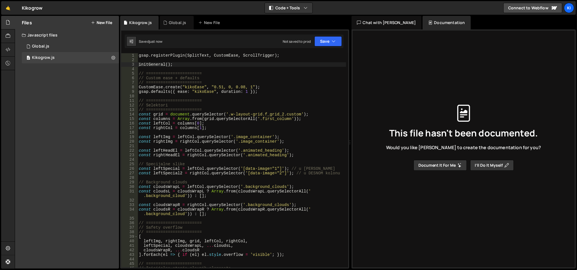
drag, startPoint x: 48, startPoint y: 45, endPoint x: 132, endPoint y: 55, distance: 84.9
click at [48, 45] on div "Global.js" at bounding box center [40, 46] width 17 height 5
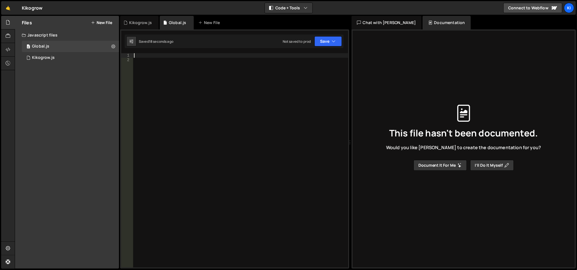
click at [165, 56] on div at bounding box center [241, 165] width 216 height 224
paste textarea "}"
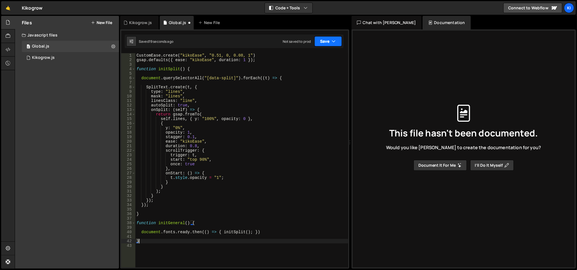
click at [328, 42] on button "Save" at bounding box center [327, 41] width 27 height 10
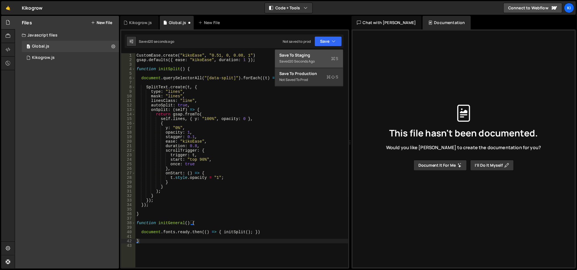
click at [316, 55] on div "Save to Staging S" at bounding box center [309, 55] width 59 height 6
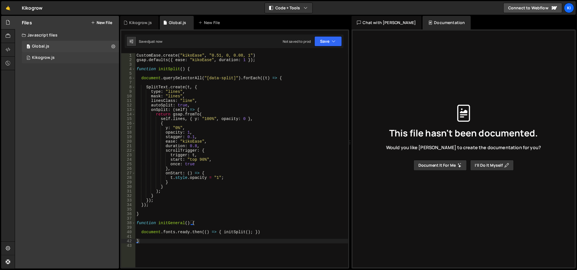
click at [74, 54] on div "0 Kikogrow.js 0" at bounding box center [70, 57] width 97 height 11
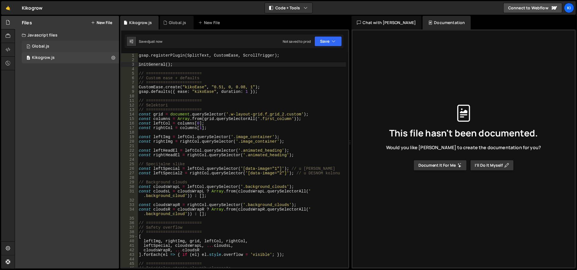
click at [77, 47] on div "0 Global.js 0" at bounding box center [70, 46] width 97 height 11
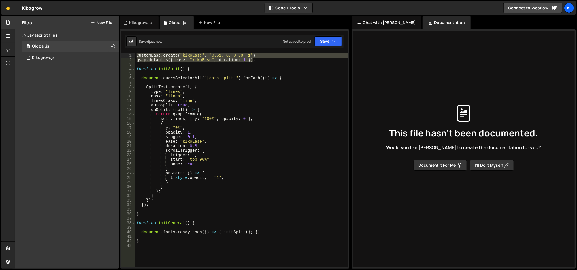
drag, startPoint x: 263, startPoint y: 61, endPoint x: 135, endPoint y: 56, distance: 128.1
click at [135, 56] on div "CustomEase . create ( "kikoEase" , "0.51, 0, 0.08, 1" ) gsap . defaults ({ ease…" at bounding box center [241, 165] width 213 height 224
type textarea "CustomEase.create("kikoEase", "0.51, 0, 0.08, 1") gsap.defaults({ ease: "kikoEa…"
click at [74, 57] on div "0 Kikogrow.js 0" at bounding box center [70, 57] width 97 height 11
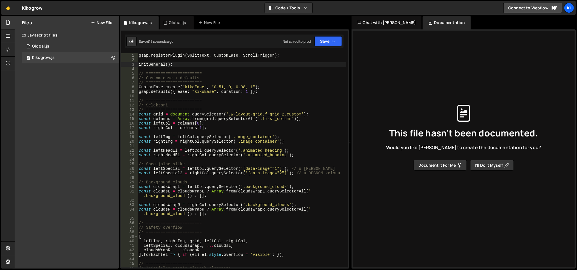
click at [141, 56] on div "gsap . registerPlugin ( SplitText , CustomEase , ScrollTrigger ) ; initGeneral …" at bounding box center [242, 165] width 209 height 224
type textarea "gsap.registerPlugin(SplitText, CustomEase, ScrollTrigger);"
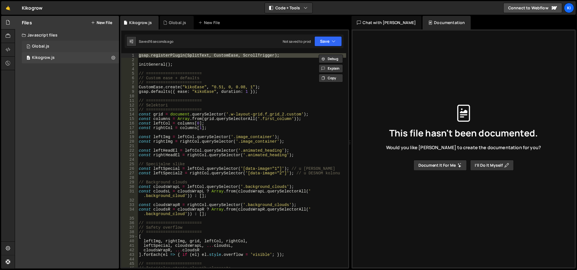
click at [63, 48] on div "0 Global.js 0" at bounding box center [70, 46] width 97 height 11
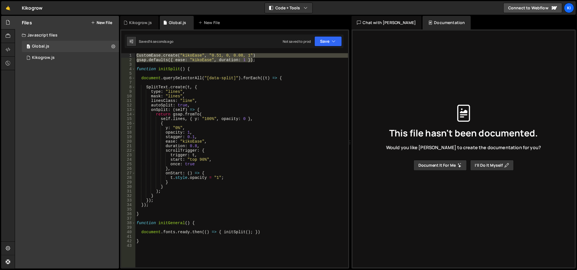
click at [135, 57] on div "1" at bounding box center [128, 55] width 14 height 5
click at [135, 56] on div "1" at bounding box center [128, 55] width 14 height 5
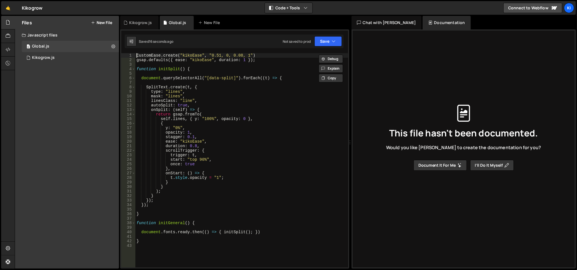
scroll to position [0, 0]
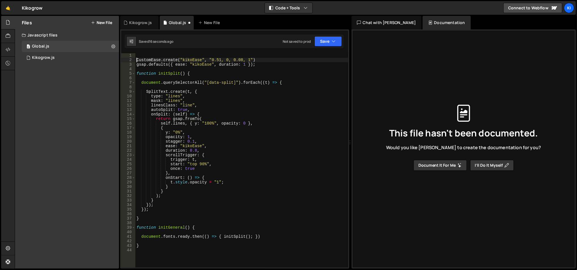
type textarea "CustomEase.create("kikoEase", "0.51, 0, 0.08, 1")"
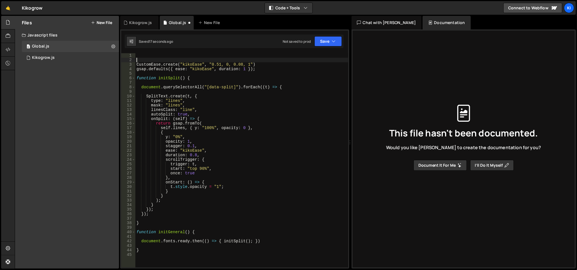
scroll to position [0, 0]
paste textarea "gsap.registerPlugin(SplitText, CustomEase, ScrollTrigger);"
type textarea "gsap.registerPlugin(SplitText, CustomEase, ScrollTrigger);"
click at [325, 39] on button "Save" at bounding box center [327, 41] width 27 height 10
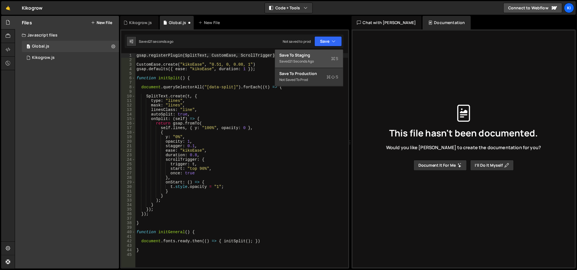
click at [311, 52] on div "Save to Staging S" at bounding box center [309, 55] width 59 height 6
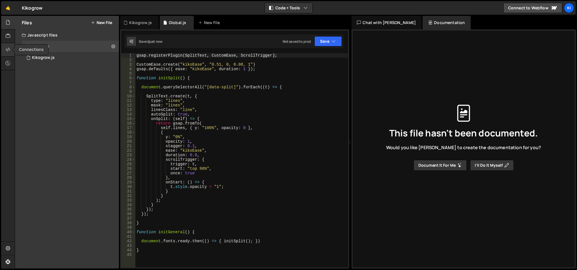
click at [8, 46] on div at bounding box center [8, 50] width 14 height 14
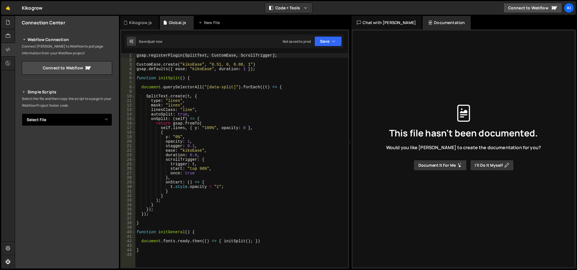
click at [77, 125] on select "Select File Kikogrow.js Global.js" at bounding box center [67, 120] width 90 height 12
select select "47526"
click at [22, 114] on select "Select File Kikogrow.js Global.js" at bounding box center [67, 120] width 90 height 12
click at [100, 138] on button "Copy" at bounding box center [94, 139] width 19 height 12
click at [7, 23] on icon at bounding box center [8, 22] width 5 height 6
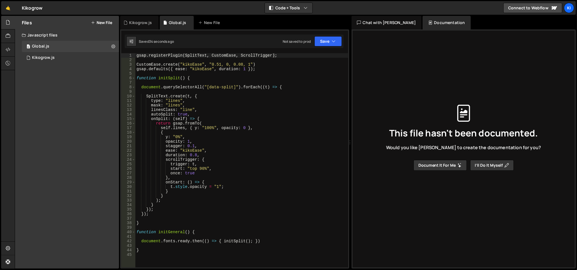
click at [106, 20] on button "New File" at bounding box center [101, 22] width 21 height 5
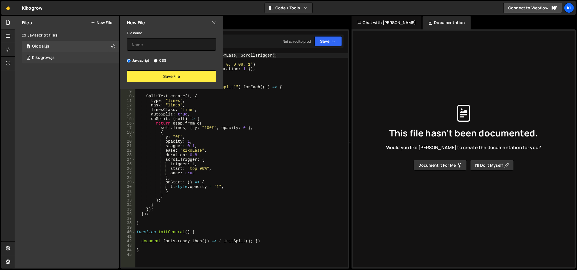
click at [61, 56] on div "0 Kikogrow.js 0" at bounding box center [70, 57] width 97 height 11
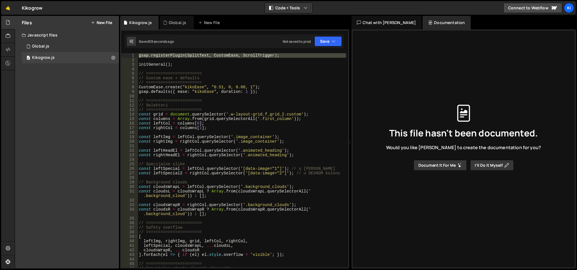
click at [98, 23] on button "New File" at bounding box center [101, 22] width 21 height 5
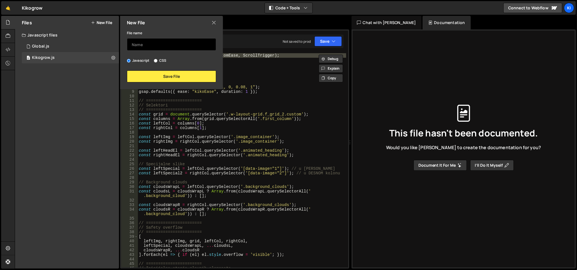
click at [142, 43] on input "text" at bounding box center [171, 44] width 89 height 12
type input "About"
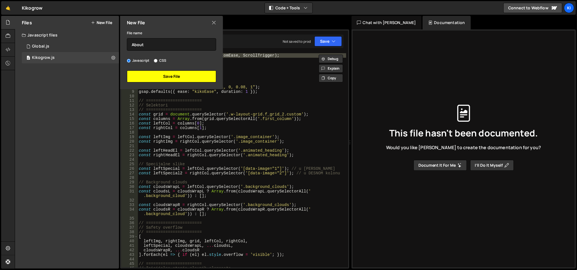
click at [146, 75] on button "Save File" at bounding box center [171, 77] width 89 height 12
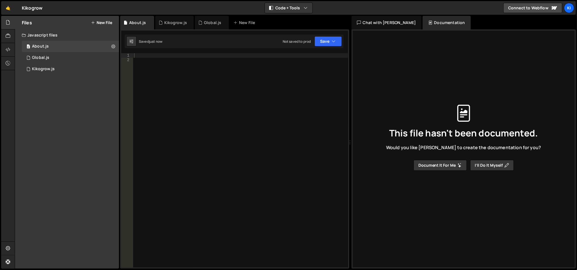
click at [148, 56] on div at bounding box center [241, 165] width 216 height 224
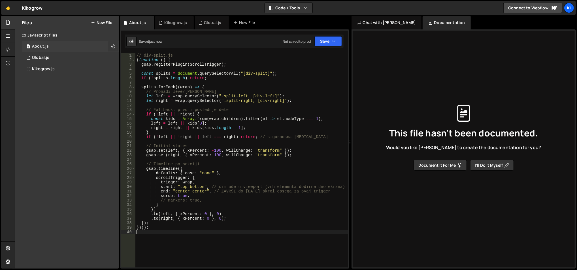
click at [111, 44] on icon at bounding box center [113, 46] width 4 height 5
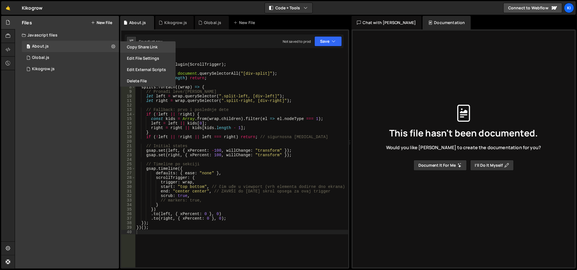
click at [142, 48] on button "Copy share link" at bounding box center [148, 46] width 56 height 11
click at [47, 125] on div "Files New File Javascript files 0 About.js 0 0 Global.js 0 0 Kikogrow.js 0 CSS …" at bounding box center [67, 142] width 104 height 253
click at [7, 48] on icon at bounding box center [8, 49] width 5 height 6
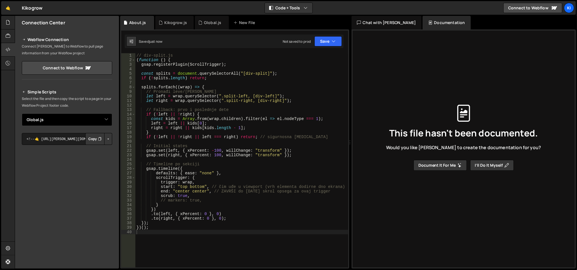
click at [100, 122] on select "Select File Kikogrow.js Global.js About.js" at bounding box center [67, 120] width 90 height 12
select select "47527"
click at [22, 114] on select "Select File Kikogrow.js Global.js About.js" at bounding box center [67, 120] width 90 height 12
click at [95, 140] on button "Copy" at bounding box center [94, 139] width 19 height 12
click at [226, 155] on div "// div-split.js ( function ( ) { gsap . registerPlugin ( ScrollTrigger ) ; cons…" at bounding box center [241, 165] width 213 height 224
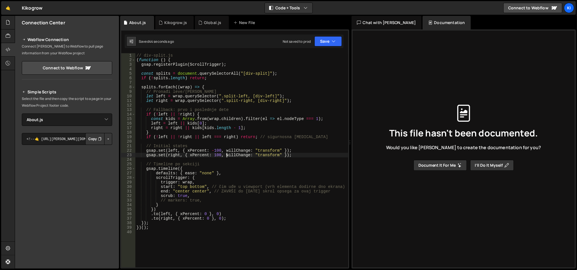
click at [223, 144] on div "// div-split.js ( function ( ) { gsap . registerPlugin ( ScrollTrigger ) ; cons…" at bounding box center [241, 165] width 213 height 224
type textarea "// Initial states"
paste textarea
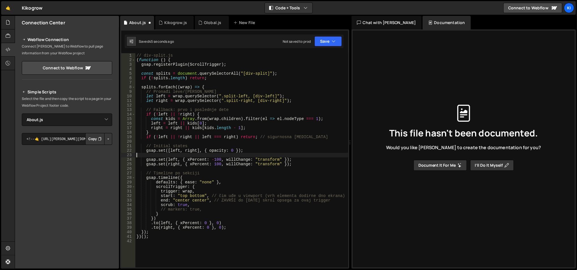
scroll to position [0, 0]
click at [230, 220] on div "// div-split.js ( function ( ) { gsap . registerPlugin ( ScrollTrigger ) ; cons…" at bounding box center [241, 165] width 213 height 224
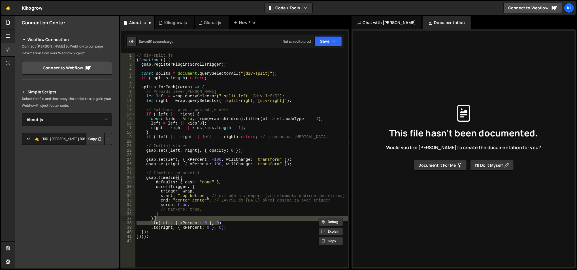
click at [232, 223] on div "// div-split.js ( function ( ) { gsap . registerPlugin ( ScrollTrigger ) ; cons…" at bounding box center [241, 160] width 213 height 214
click at [233, 227] on div "// div-split.js ( function ( ) { gsap . registerPlugin ( ScrollTrigger ) ; cons…" at bounding box center [241, 165] width 213 height 224
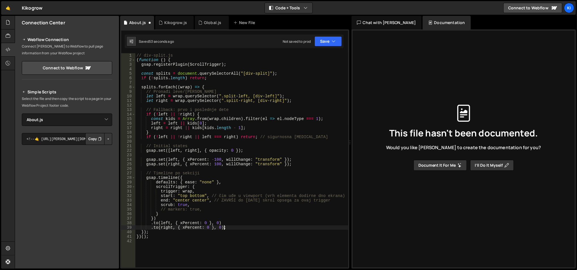
type textarea ".to(right, { xPercent: 0 }, 0)"
paste textarea ".to([left, right], { opacity: 1 }, 0)"
type textarea ".to([left, right], { opacity: 1 }, 0);"
click at [10, 29] on div at bounding box center [8, 36] width 14 height 14
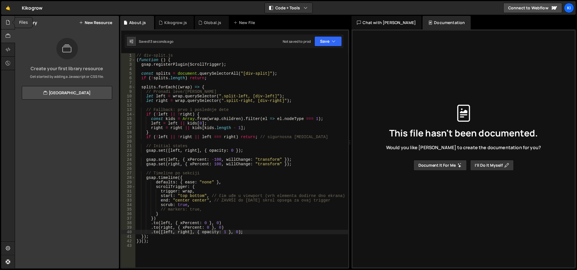
click at [9, 21] on icon at bounding box center [8, 22] width 5 height 6
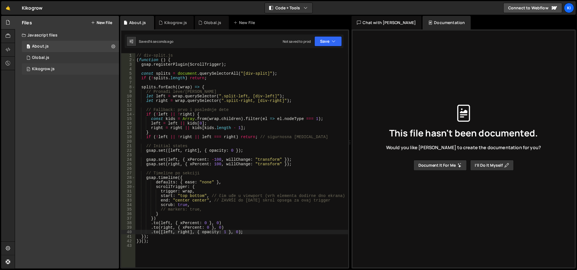
click at [57, 65] on div "0 Kikogrow.js 0" at bounding box center [70, 68] width 97 height 11
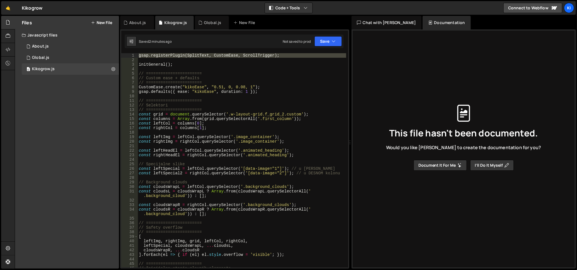
type textarea "// ======================="
click at [218, 75] on div "gsap . registerPlugin ( SplitText , CustomEase , ScrollTrigger ) ; initGeneral …" at bounding box center [242, 165] width 209 height 224
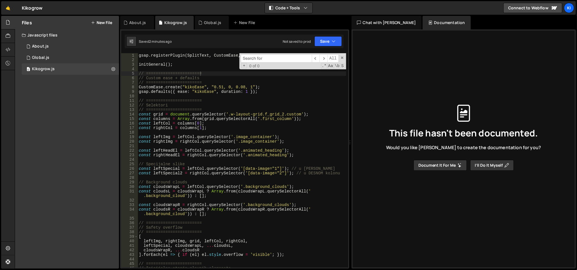
type input "k"
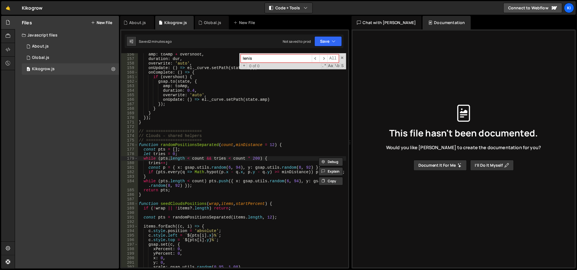
type input "lenis"
click at [71, 48] on div "0 About.js 0" at bounding box center [70, 46] width 97 height 11
click at [69, 56] on div "0 Global.js 0" at bounding box center [70, 57] width 97 height 11
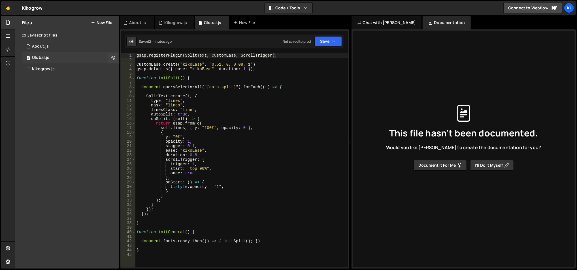
click at [69, 56] on div "0 Global.js 0" at bounding box center [70, 57] width 97 height 11
click at [319, 40] on button "Save" at bounding box center [327, 41] width 27 height 10
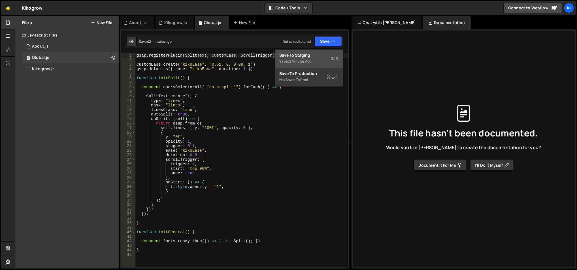
click at [304, 58] on div "Saved 2 minutes ago" at bounding box center [309, 61] width 59 height 7
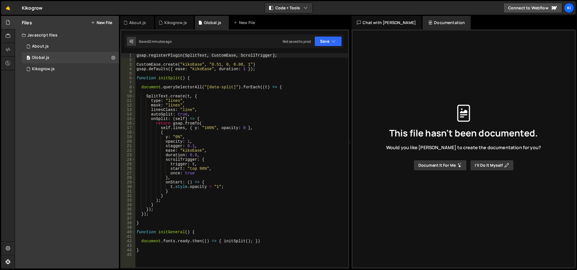
click at [191, 54] on div "gsap . registerPlugin ( SplitText , CustomEase , ScrollTrigger ) ; CustomEase .…" at bounding box center [241, 165] width 213 height 224
click at [222, 57] on div "gsap . registerPlugin ( SplitText , CustomEase , ScrollTrigger ) ; CustomEase .…" at bounding box center [241, 165] width 213 height 224
click at [267, 93] on div "gsap . registerPlugin ( SplitText , CustomEase , ScrollTrigger ) ; CustomEase .…" at bounding box center [241, 165] width 213 height 224
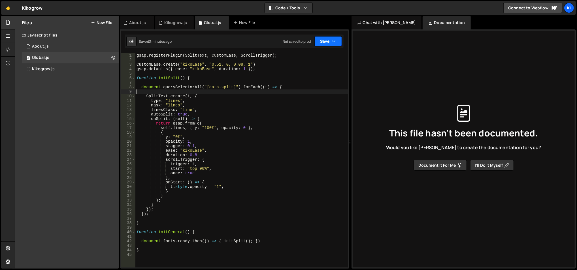
click at [324, 40] on button "Save" at bounding box center [327, 41] width 27 height 10
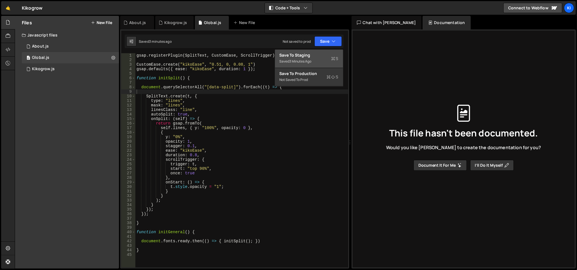
click at [315, 52] on button "Save to Staging S Saved 3 minutes ago" at bounding box center [309, 59] width 68 height 18
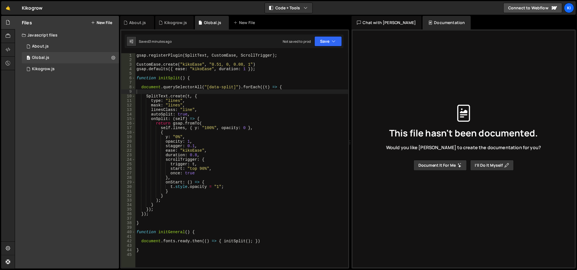
click at [168, 77] on div "gsap . registerPlugin ( SplitText , CustomEase , ScrollTrigger ) ; CustomEase .…" at bounding box center [241, 165] width 213 height 224
click at [163, 232] on div "gsap . registerPlugin ( SplitText , CustomEase , ScrollTrigger ) ; CustomEase .…" at bounding box center [241, 165] width 213 height 224
click at [154, 251] on div "gsap . registerPlugin ( SplitText , CustomEase , ScrollTrigger ) ; CustomEase .…" at bounding box center [241, 165] width 213 height 224
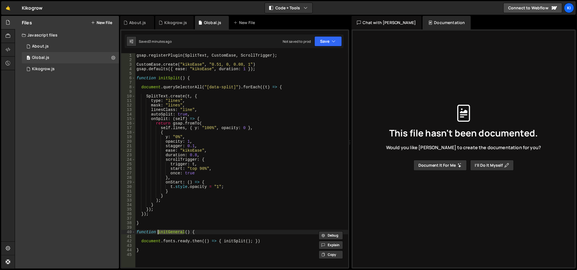
type textarea "}"
paste textarea "initGeneral"
type textarea "initGeneral();"
click at [67, 42] on div "0 About.js 0" at bounding box center [70, 46] width 97 height 11
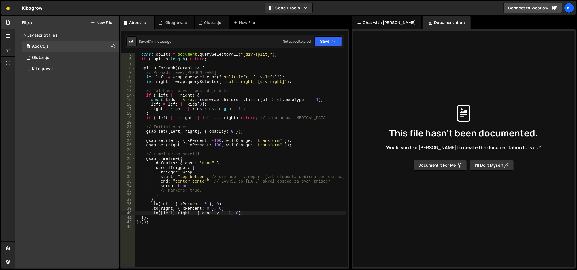
scroll to position [19, 0]
click at [213, 162] on div "const splits = document . querySelectorAll ( "[div-split]" ) ; if ( ! splits . …" at bounding box center [240, 164] width 211 height 224
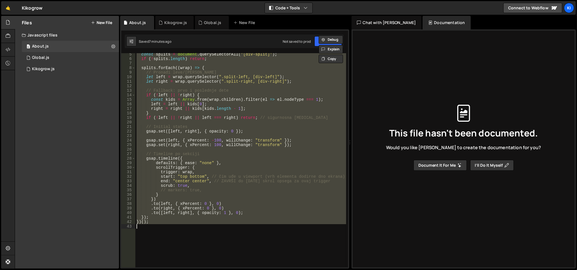
click at [213, 162] on div "const splits = document . querySelectorAll ( "[div-split]" ) ; if ( ! splits . …" at bounding box center [240, 160] width 211 height 214
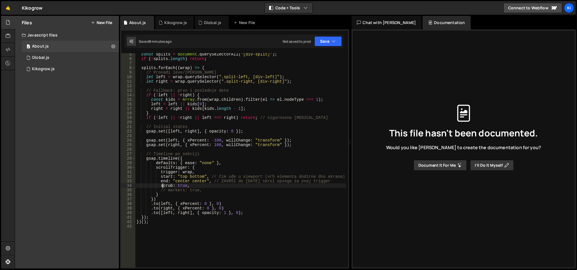
click at [163, 184] on div "const splits = document . querySelectorAll ( "[div-split]" ) ; if ( ! splits . …" at bounding box center [240, 164] width 211 height 224
type textarea "})();"
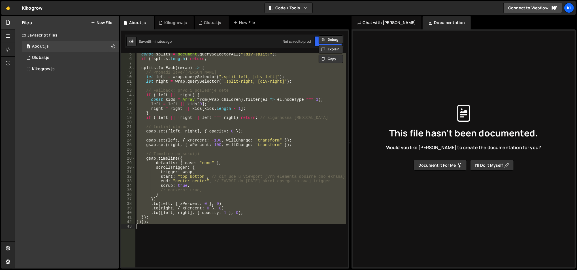
paste textarea
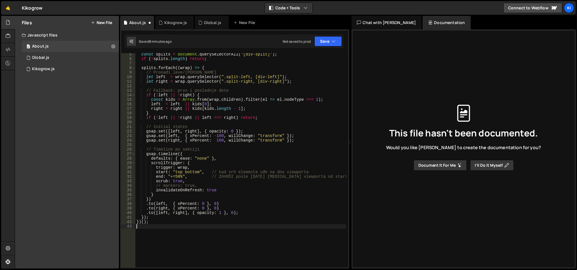
scroll to position [0, 0]
click at [194, 176] on div "const splits = document . querySelectorAll ( "[div-split]" ) ; if ( ! splits . …" at bounding box center [240, 164] width 211 height 224
click at [181, 176] on div "const splits = document . querySelectorAll ( "[div-split]" ) ; if ( ! splits . …" at bounding box center [240, 164] width 211 height 224
type textarea "end: "+=70%", // ZAVRŠI posle [DATE] [MEDICAL_DATA] viewporta od starta"
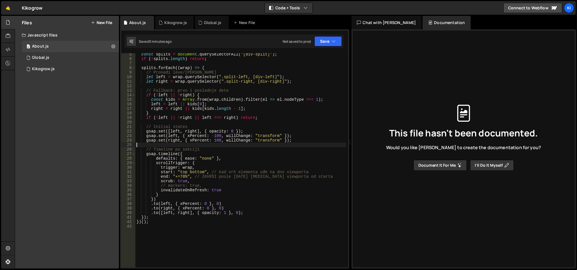
click at [203, 144] on div "const splits = document . querySelectorAll ( "[div-split]" ) ; if ( ! splits . …" at bounding box center [240, 164] width 211 height 224
type textarea "})();"
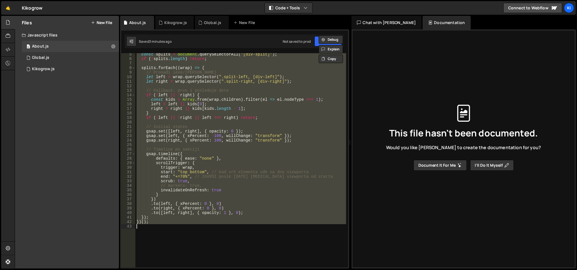
paste textarea
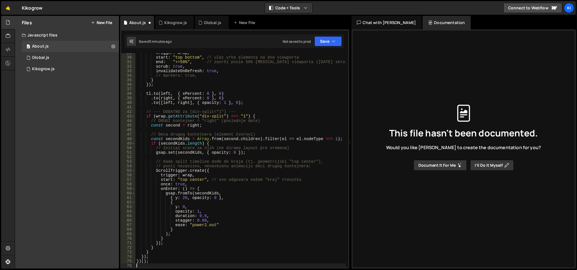
scroll to position [81, 0]
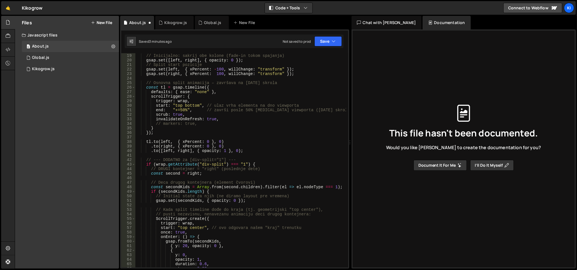
click at [180, 108] on div "// Inicijalno: sakrij obe kolone (fade-in tokom spajanja) gsap . set ([ left , …" at bounding box center [240, 161] width 211 height 224
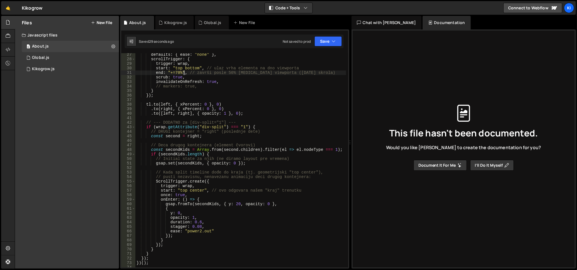
scroll to position [119, 0]
drag, startPoint x: 169, startPoint y: 73, endPoint x: 180, endPoint y: 73, distance: 10.8
click at [180, 73] on div "defaults : { ease : "none" } , scrollTrigger : { trigger : wrap , start : "top …" at bounding box center [240, 164] width 211 height 224
drag, startPoint x: 178, startPoint y: 189, endPoint x: 203, endPoint y: 192, distance: 24.5
click at [203, 192] on div "defaults : { ease : "none" } , scrollTrigger : { trigger : wrap , start : "top …" at bounding box center [240, 164] width 211 height 224
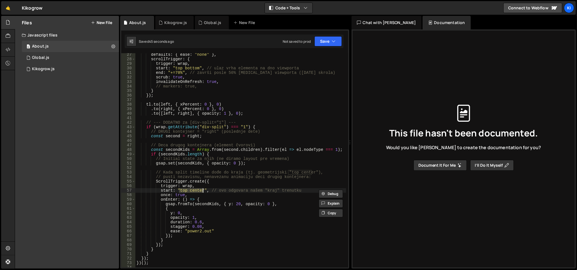
paste textarea "+=70%"
type textarea "start: "+=70%", // ovo odgovara našem "kraj" trenutku"
click at [201, 166] on div "defaults : { ease : "none" } , scrollTrigger : { trigger : wrap , start : "top …" at bounding box center [240, 164] width 211 height 224
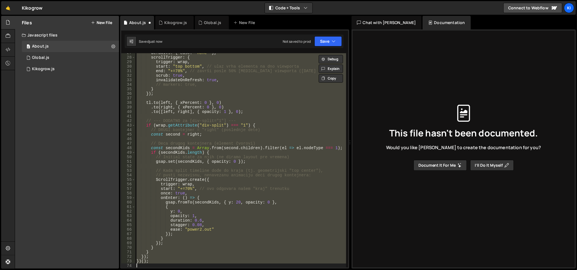
scroll to position [120, 0]
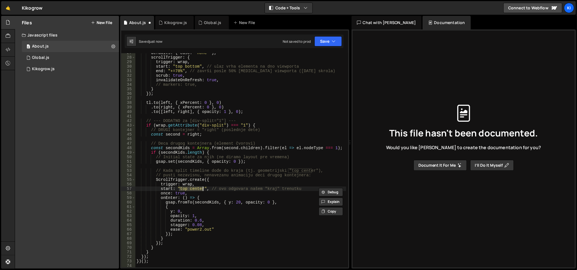
click at [196, 130] on div "defaults : { ease : "none" } , scrollTrigger : { trigger : wrap , start : "top …" at bounding box center [240, 163] width 211 height 224
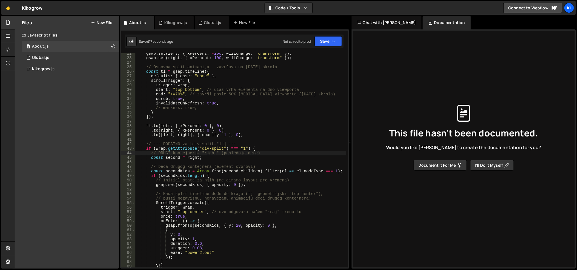
scroll to position [97, 0]
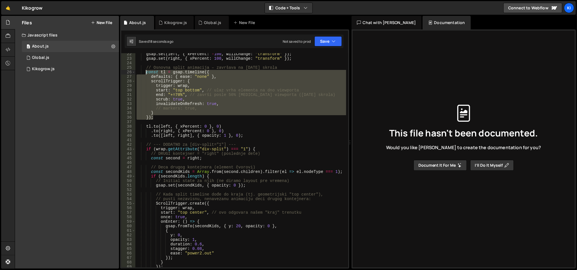
drag, startPoint x: 155, startPoint y: 118, endPoint x: 145, endPoint y: 72, distance: 47.2
click at [145, 72] on div "gsap . set ( left , { xPercent : - 100 , willChange : "transform" }) ; gsap . s…" at bounding box center [240, 164] width 211 height 224
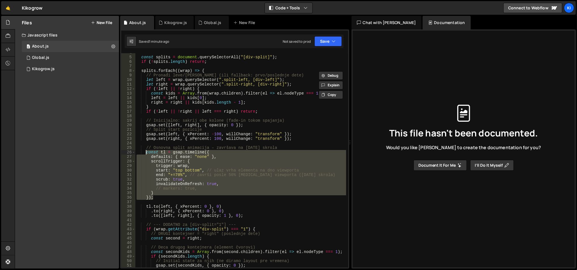
scroll to position [0, 0]
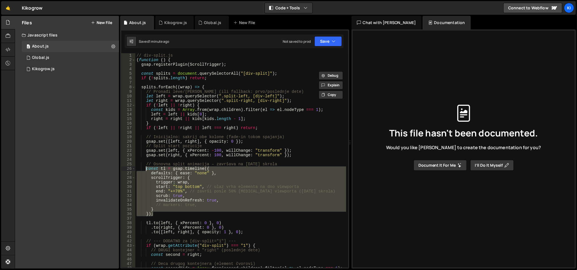
click at [197, 113] on div "// div-split.js ( function ( ) { gsap . registerPlugin ( ScrollTrigger ) ; cons…" at bounding box center [240, 165] width 211 height 224
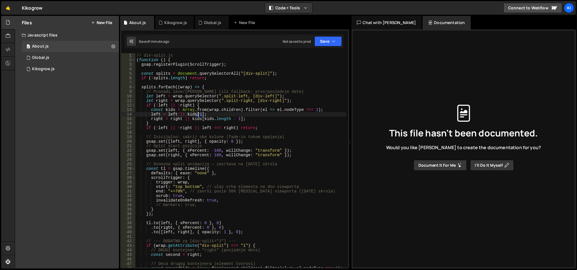
type textarea "})();"
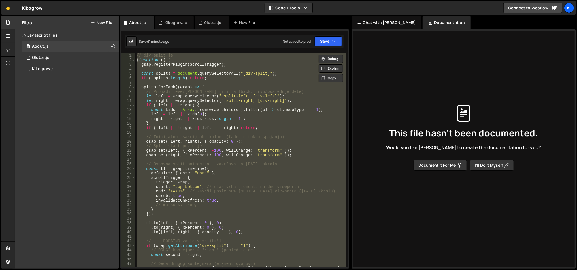
paste textarea
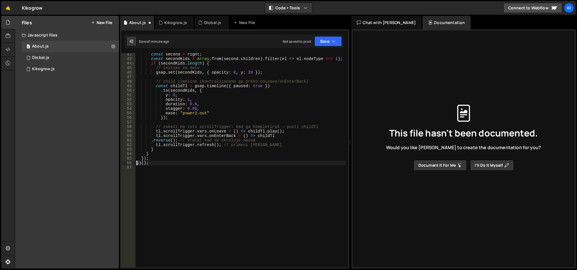
scroll to position [177, 0]
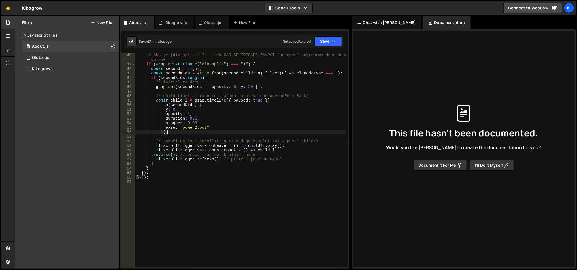
click at [202, 132] on div "// Ako je [div-split="1"] — tek KAD SE TRIGGER ZAVRŠI (onLeave) pokrećemo decu …" at bounding box center [240, 167] width 211 height 229
type textarea "})();"
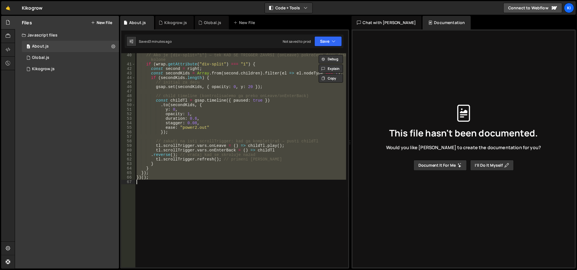
paste textarea
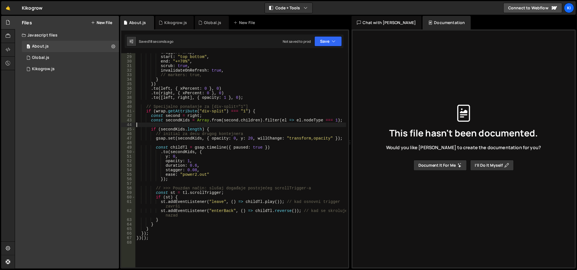
click at [229, 123] on div "trigger : wrap , start : "top bottom" , end : "+=70%" , scrub : true , invalida…" at bounding box center [240, 162] width 211 height 224
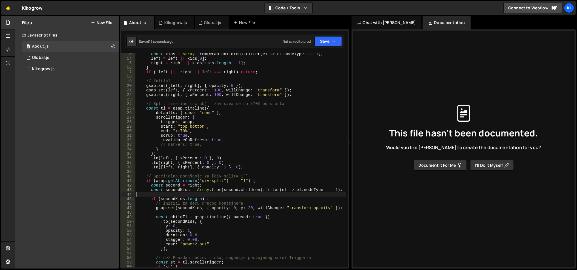
type textarea "})();"
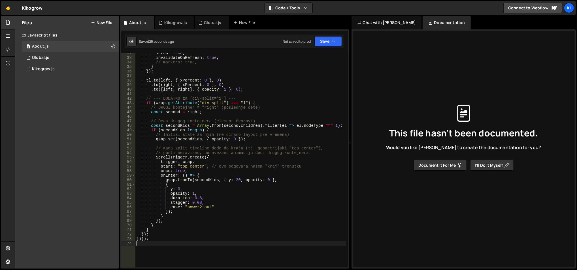
scroll to position [139, 0]
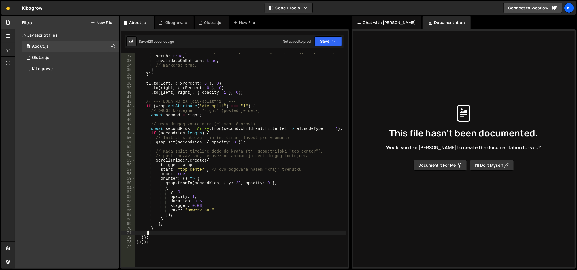
click at [162, 232] on div "end : "+=70%" , // završi posle 50% [MEDICAL_DATA] viewporta ([DATE] skrola) sc…" at bounding box center [240, 162] width 211 height 224
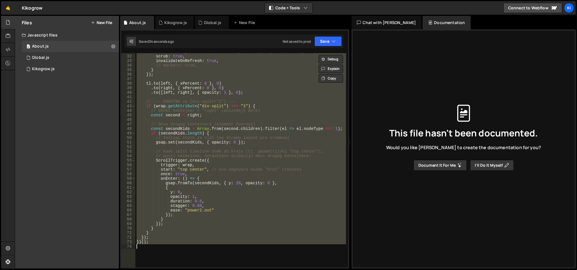
click at [180, 114] on div "end : "+=70%" , // završi posle 50% [MEDICAL_DATA] viewporta ([DATE] skrola) sc…" at bounding box center [240, 160] width 211 height 214
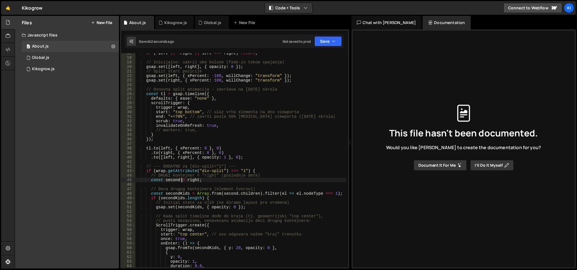
scroll to position [73, 0]
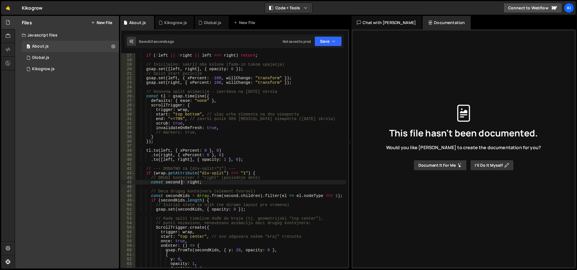
click at [172, 154] on div "if ( ! left || ! right || left === right ) return ; // Inicijalno: sakrij obe k…" at bounding box center [240, 165] width 211 height 224
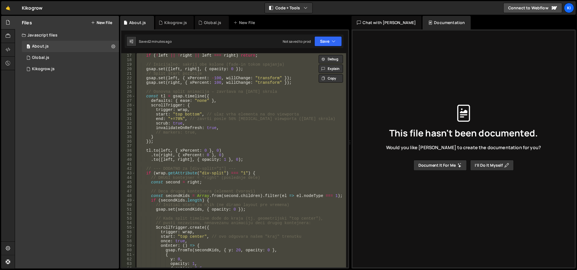
click at [226, 127] on div "if ( ! left || ! right || left === right ) return ; // Inicijalno: sakrij obe k…" at bounding box center [240, 160] width 211 height 214
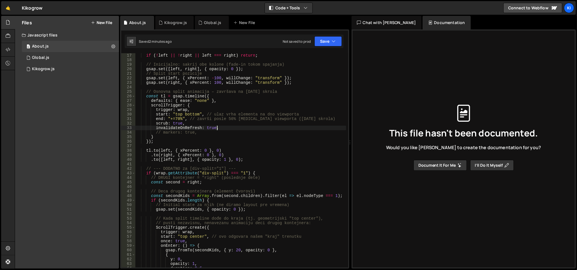
type textarea "})();"
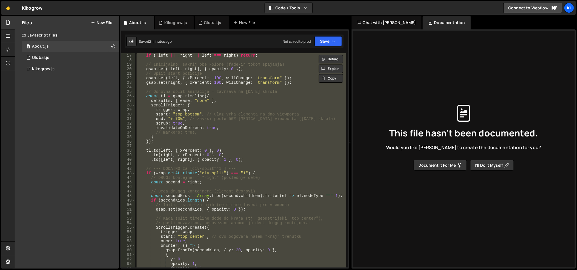
paste textarea
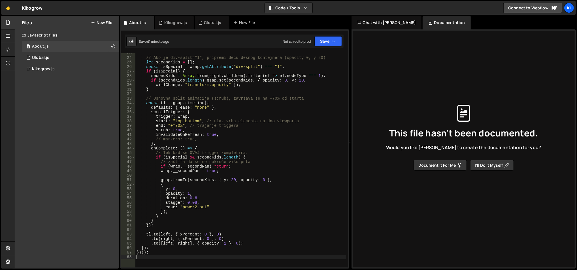
scroll to position [0, 0]
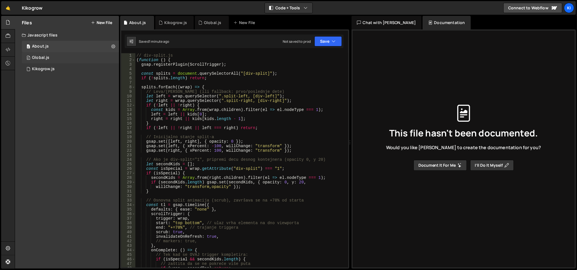
click at [69, 58] on div "0 Global.js 0" at bounding box center [70, 57] width 97 height 11
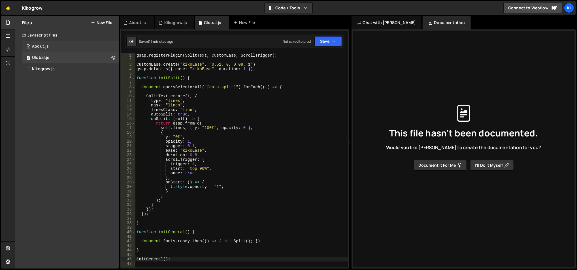
click at [70, 49] on div "0 About.js 0" at bounding box center [70, 46] width 97 height 11
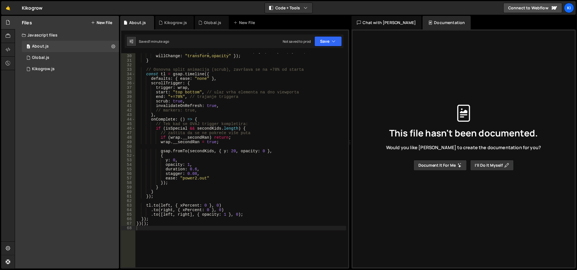
scroll to position [131, 0]
click at [189, 178] on div "if ( secondKids . length ) gsap . set ( secondKids , { opacity : 0 , y : 20 , w…" at bounding box center [240, 161] width 211 height 224
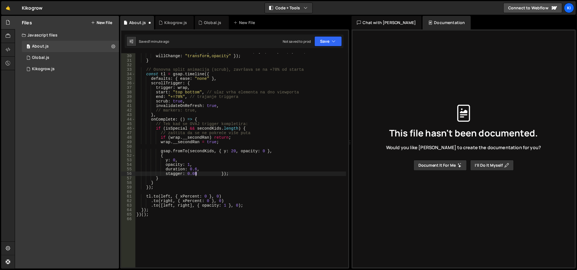
click at [187, 168] on div "if ( secondKids . length ) gsap . set ( secondKids , { opacity : 0 , y : 20 , w…" at bounding box center [240, 161] width 211 height 224
type textarea "{"
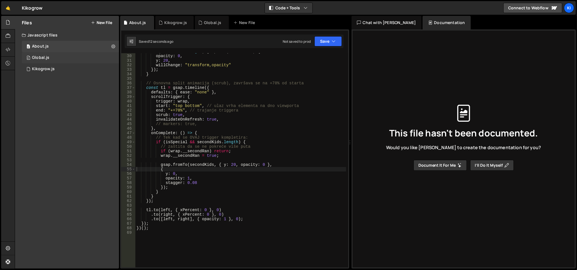
click at [56, 63] on div "0 Global.js 0" at bounding box center [70, 57] width 97 height 11
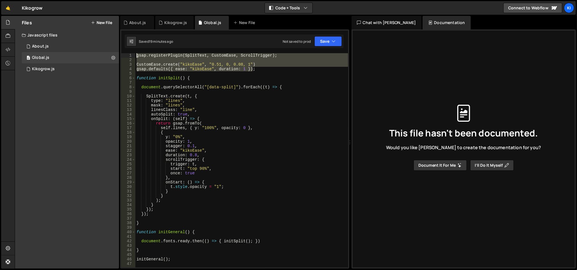
drag, startPoint x: 265, startPoint y: 69, endPoint x: 134, endPoint y: 54, distance: 132.3
click at [134, 54] on div "gsap.defaults({ ease: "kikoEase", duration: 1 }); 1 2 3 4 5 6 7 8 9 10 11 12 13…" at bounding box center [234, 160] width 227 height 214
type textarea "gsap.registerPlugin(SplitText, CustomEase, ScrollTrigger);"
click at [68, 67] on div "0 Kikogrow.js 0" at bounding box center [70, 68] width 97 height 11
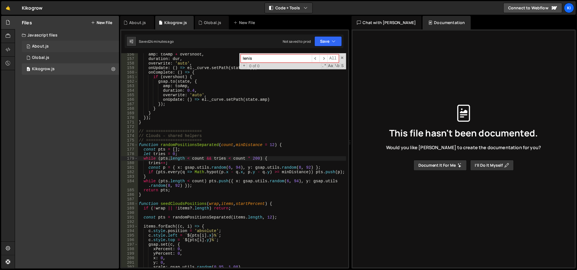
click at [79, 44] on div "0 About.js 0" at bounding box center [70, 46] width 97 height 11
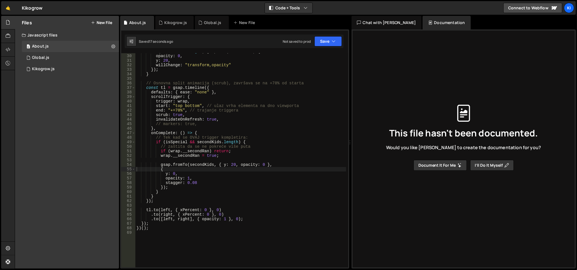
scroll to position [0, 0]
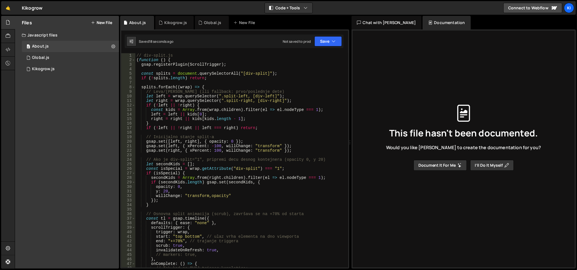
type textarea "splits.forEach((wrap) => {"
click at [219, 85] on div "// div-split.js ( function ( ) { gsap . registerPlugin ( ScrollTrigger ) ; cons…" at bounding box center [240, 165] width 211 height 224
click at [55, 69] on div "0 Kikogrow.js 0" at bounding box center [70, 68] width 97 height 11
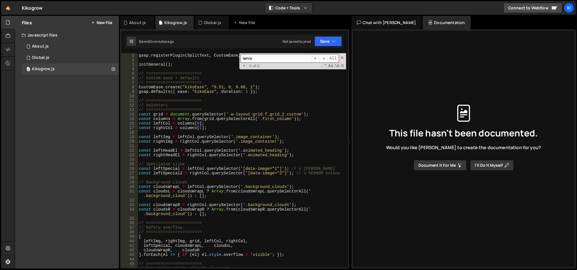
type textarea "// Custom ease + defaults"
click at [208, 76] on div "gsap . registerPlugin ( SplitText , CustomEase , ScrollTrigger ) ; initGeneral …" at bounding box center [242, 165] width 209 height 224
click at [343, 58] on span at bounding box center [342, 58] width 4 height 4
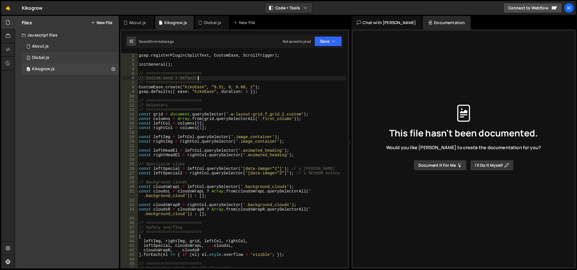
click at [65, 58] on div "0 Global.js 0" at bounding box center [70, 57] width 97 height 11
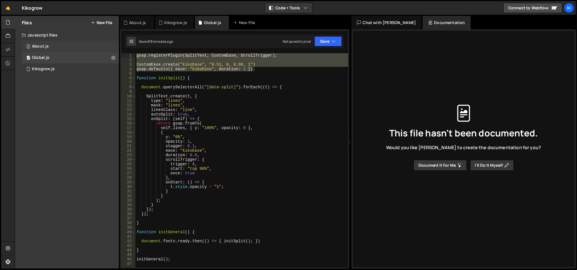
click at [70, 46] on div "0 About.js 0" at bounding box center [70, 46] width 97 height 11
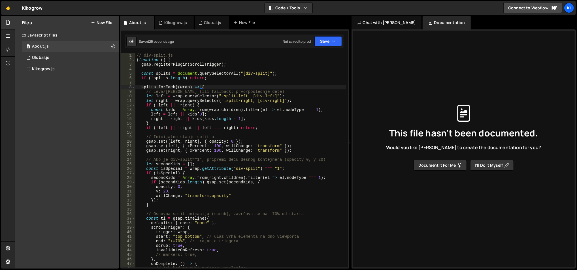
click at [145, 52] on div "1 Type cmd + s to save your Javascript file. הההההההההההההההההההההההההההההההההה…" at bounding box center [234, 148] width 229 height 239
click at [135, 55] on div "1" at bounding box center [128, 55] width 14 height 5
click at [135, 56] on div "// div-split.js ( function ( ) { gsap . registerPlugin ( ScrollTrigger ) ; cons…" at bounding box center [240, 165] width 211 height 224
type textarea "// div-split.js"
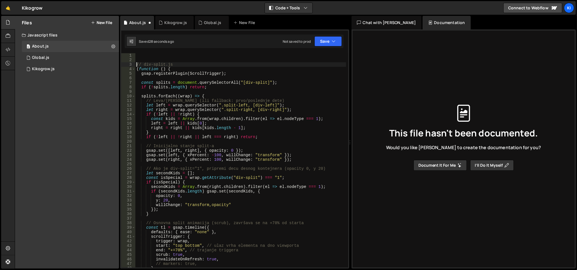
scroll to position [0, 0]
paste textarea "gsap.defaults({ ease: "kikoEase", duration: 1 });"
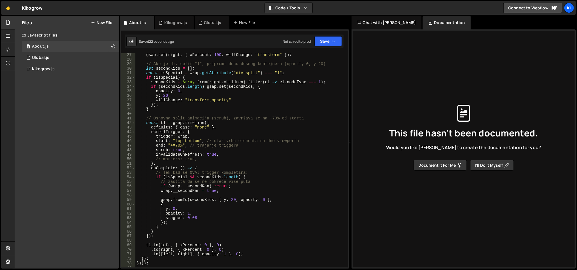
scroll to position [118, 0]
click at [207, 214] on div "gsap . set ( right , { xPercent : 100 , willChange : "transform" }) ; // Ako je…" at bounding box center [240, 165] width 211 height 224
click at [207, 219] on div "gsap . set ( right , { xPercent : 100 , willChange : "transform" }) ; // Ako je…" at bounding box center [240, 165] width 211 height 224
type textarea "stagger: 0.08,"
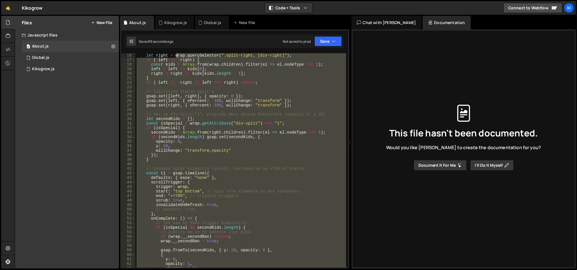
scroll to position [0, 0]
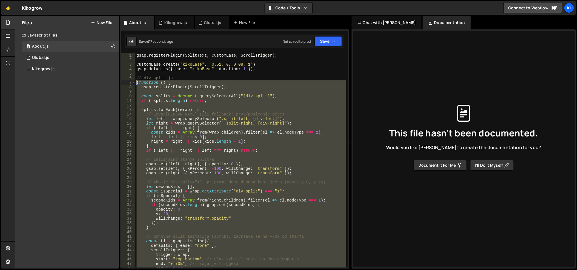
drag, startPoint x: 172, startPoint y: 192, endPoint x: 135, endPoint y: 84, distance: 115.0
click at [135, 84] on div "duration: 0.5 1 2 3 4 5 6 7 8 9 10 11 12 13 14 15 16 17 18 19 20 21 22 23 24 25…" at bounding box center [234, 160] width 227 height 214
type textarea "(function () { gsap.registerPlugin(ScrollTrigger);"
paste textarea
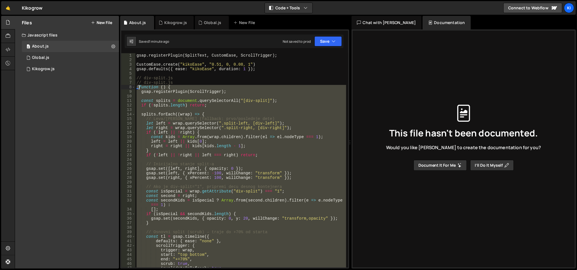
drag, startPoint x: 174, startPoint y: 251, endPoint x: 135, endPoint y: 87, distance: 169.3
click at [135, 87] on div "})(); 1 2 3 4 5 6 7 8 9 10 11 12 13 14 15 16 17 18 19 20 21 22 23 24 25 26 27 2…" at bounding box center [234, 160] width 227 height 214
type textarea "(function () { gsap.registerPlugin(ScrollTrigger);"
paste textarea
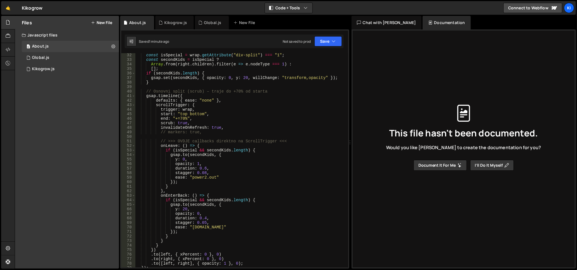
scroll to position [141, 0]
